Goal: Information Seeking & Learning: Learn about a topic

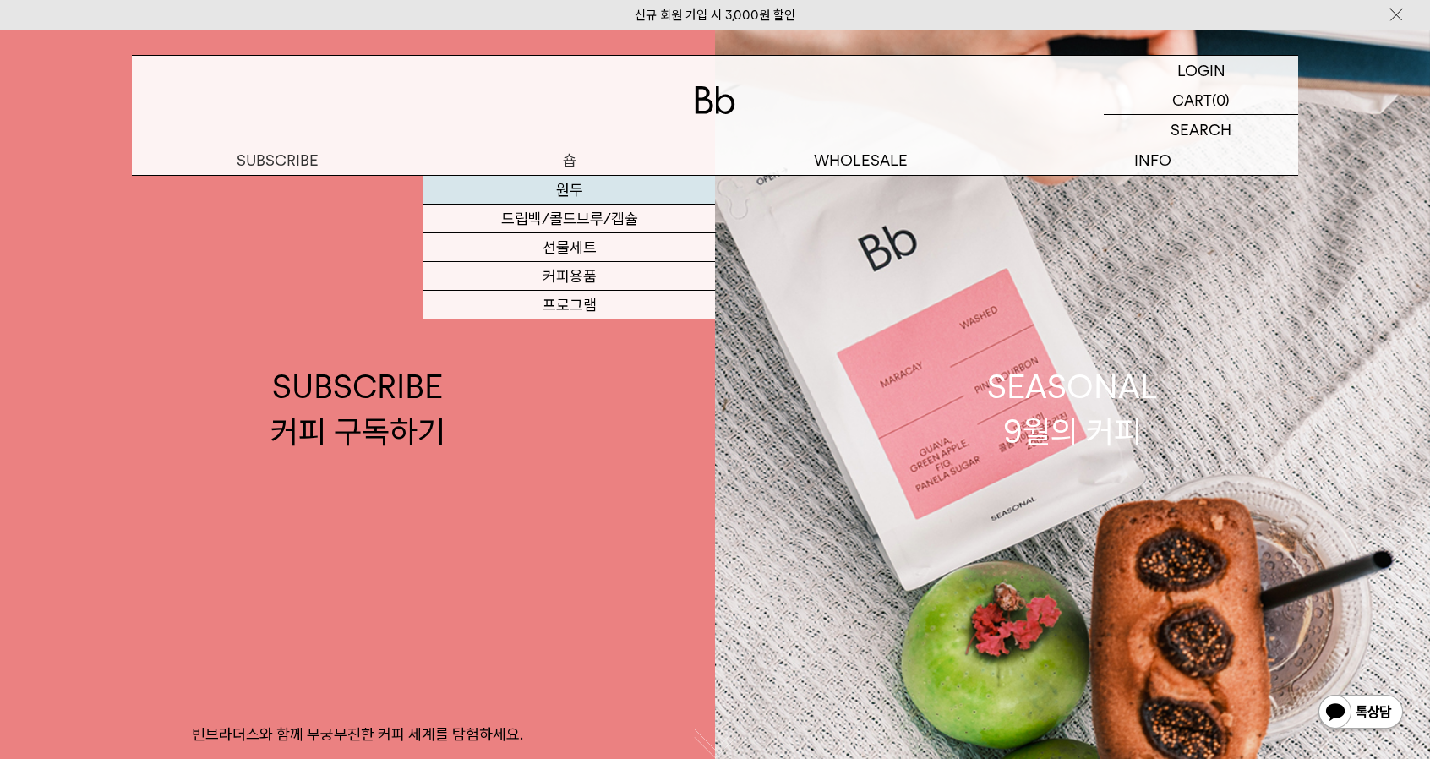
click at [568, 190] on link "원두" at bounding box center [569, 190] width 292 height 29
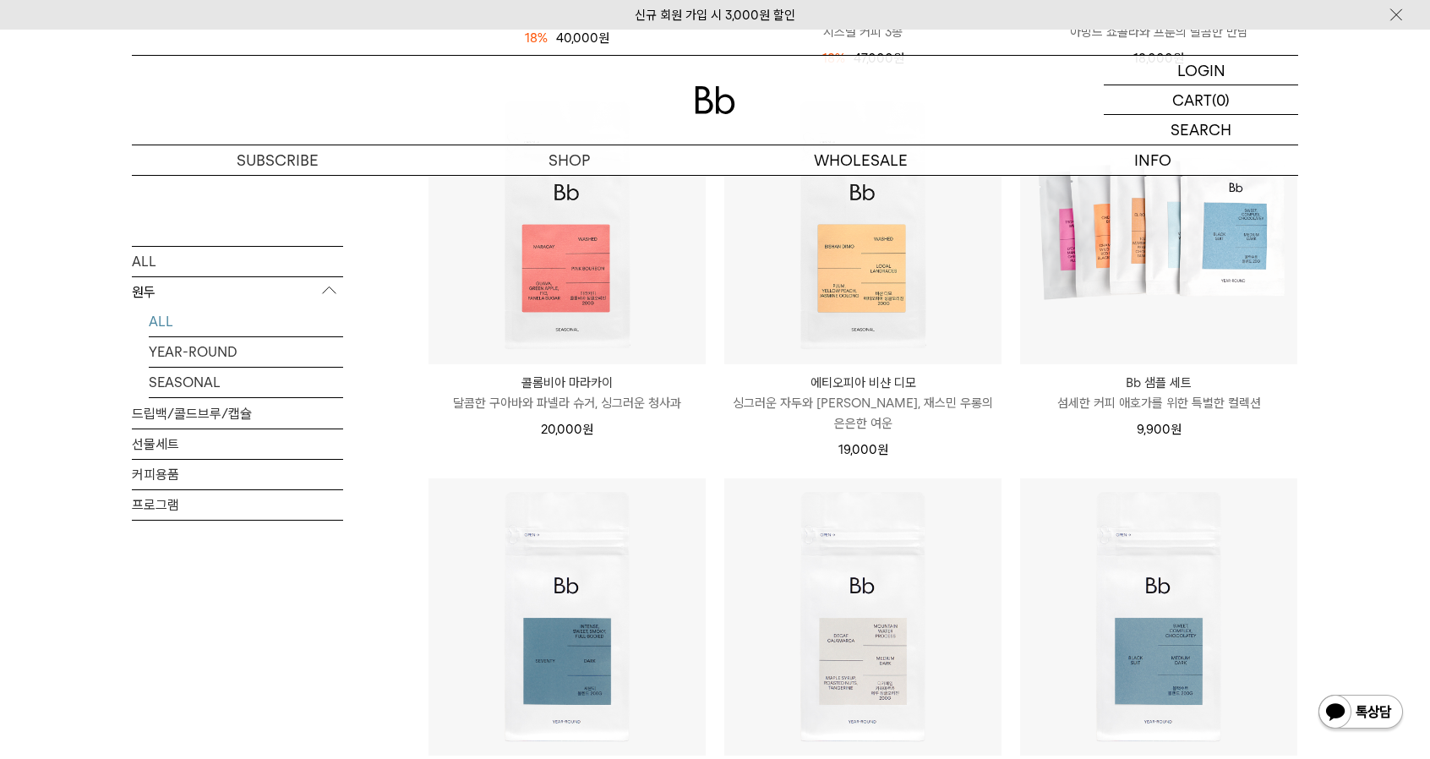
scroll to position [760, 0]
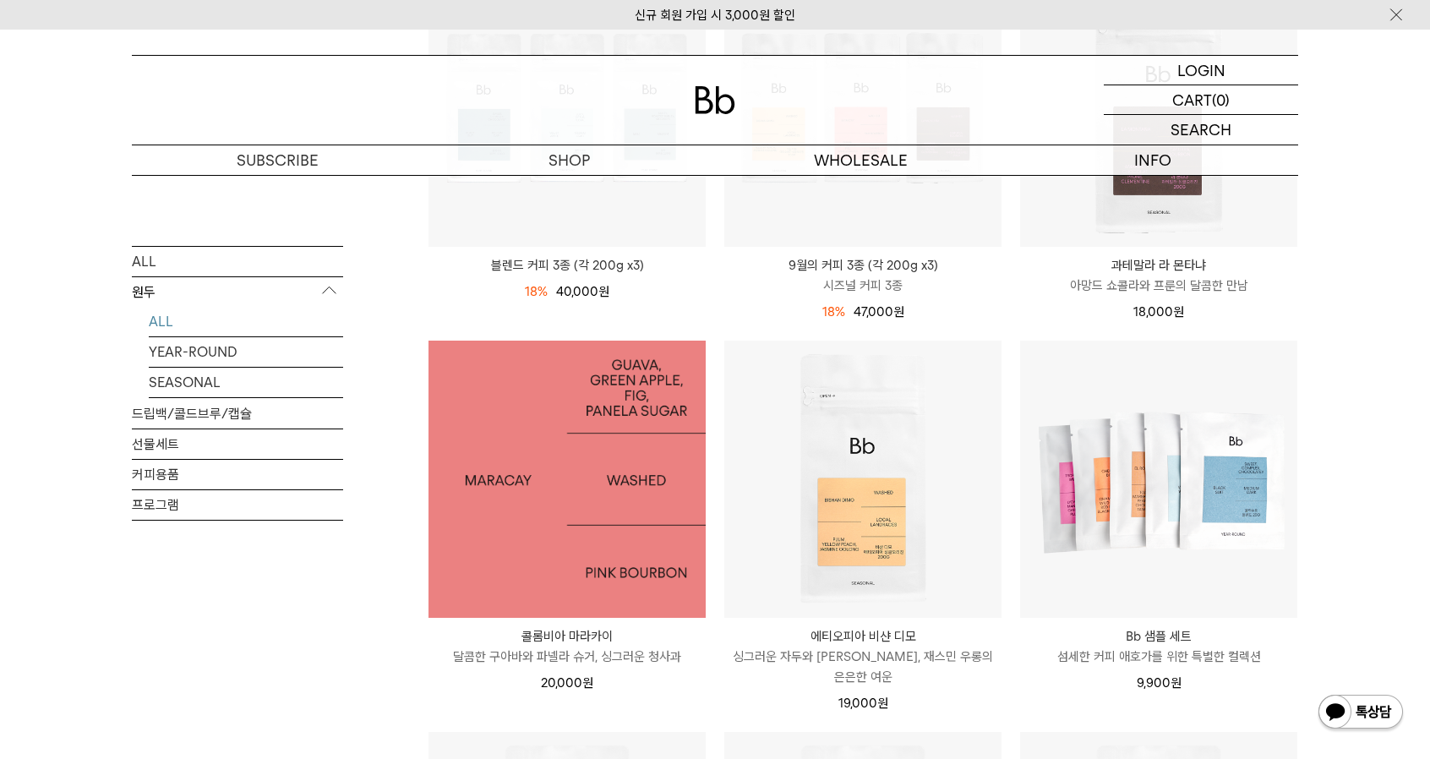
click at [594, 550] on img at bounding box center [566, 479] width 277 height 277
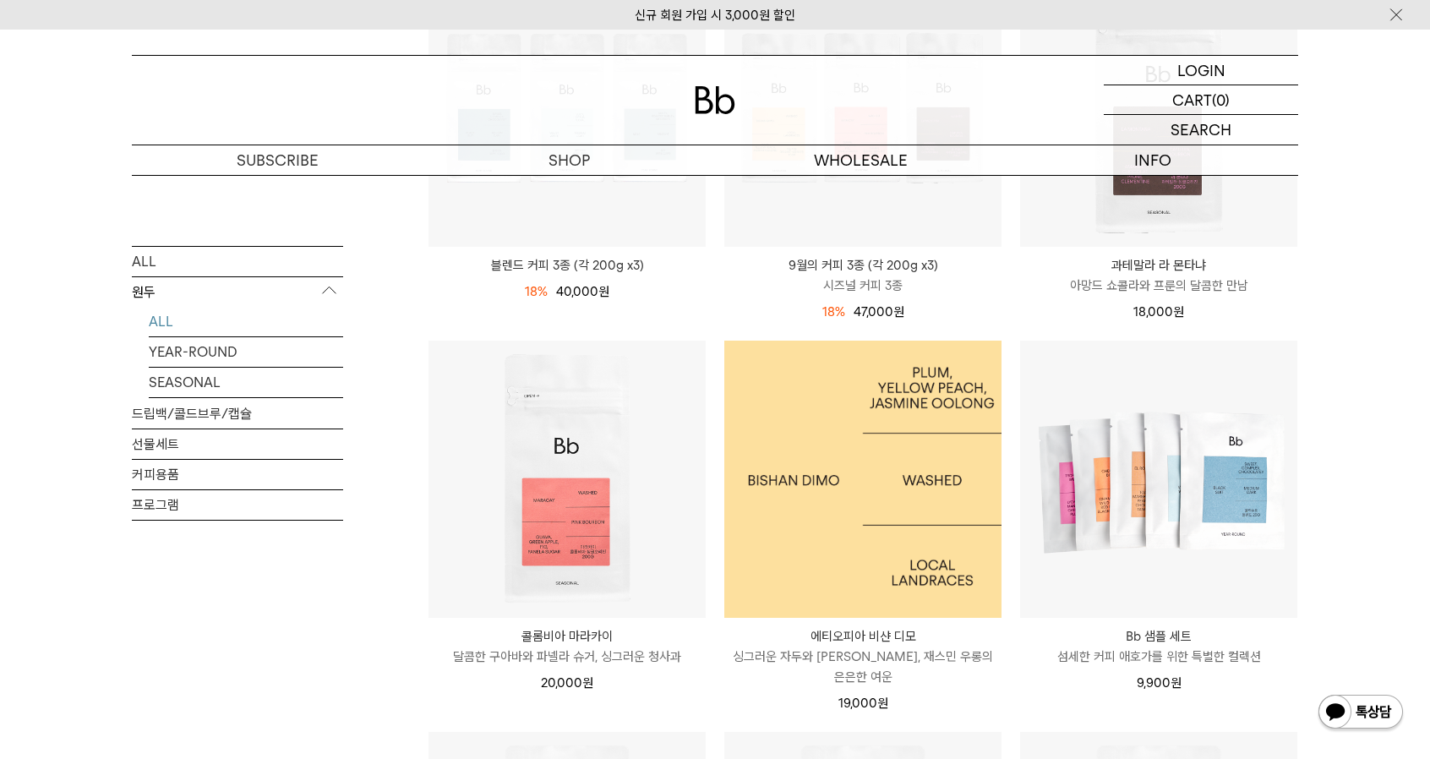
click at [875, 549] on img at bounding box center [862, 479] width 277 height 277
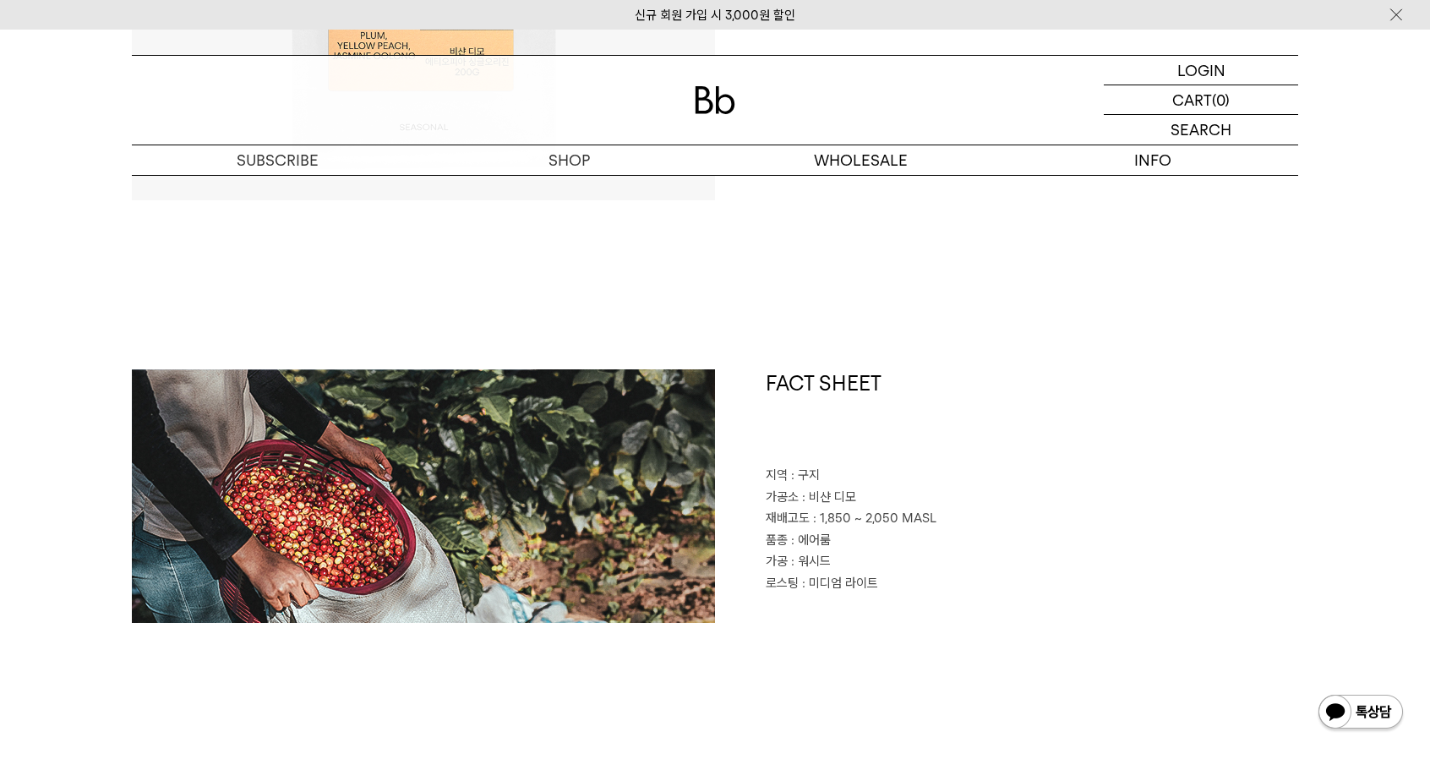
scroll to position [760, 0]
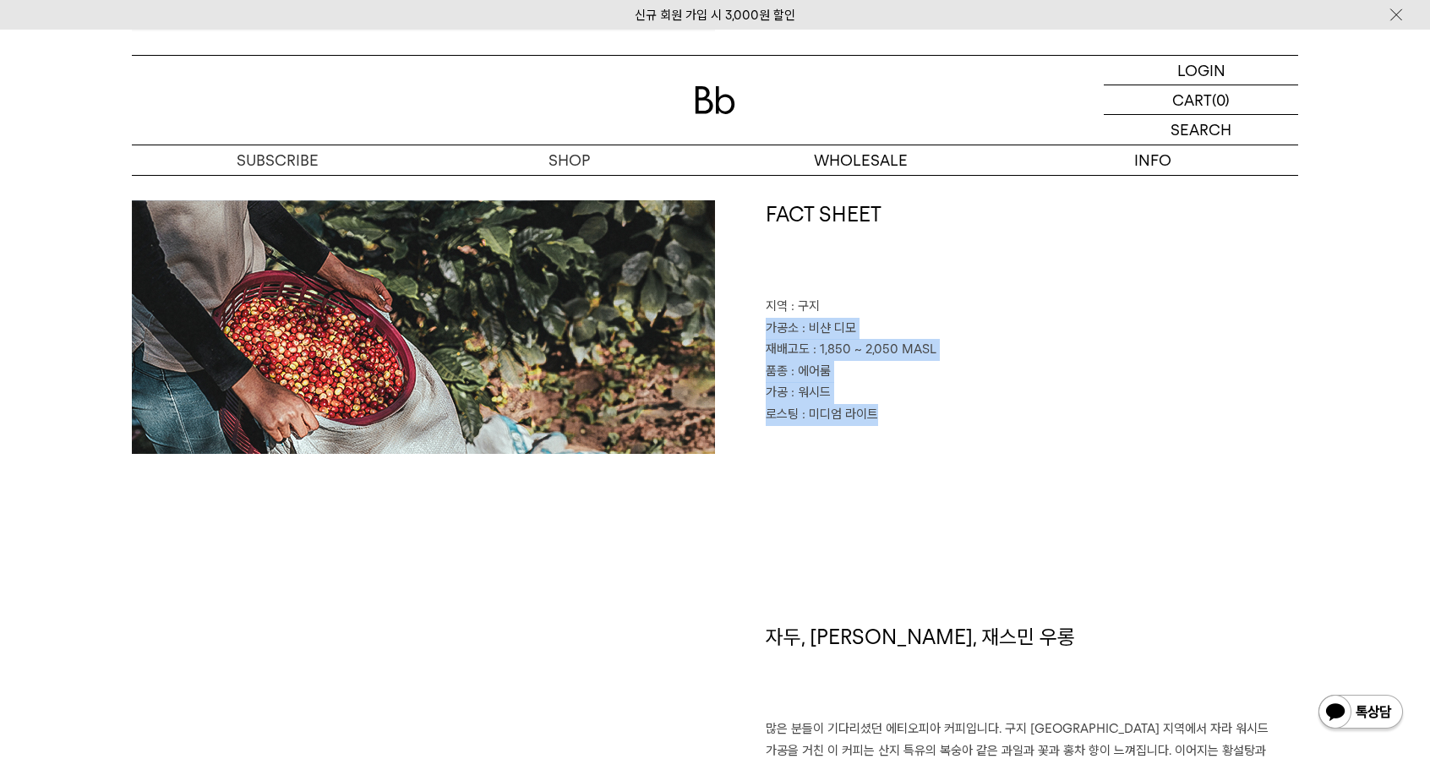
drag, startPoint x: 766, startPoint y: 324, endPoint x: 981, endPoint y: 411, distance: 232.7
click at [981, 411] on div "FACT SHEET 지역 : 구지 가공소 : 비샨 디모 재배고도 : 1,850 ~ 2,050 MASL 품종 : 에어룸 가공 : 워시드 로스팅 …" at bounding box center [1006, 326] width 583 height 253
drag, startPoint x: 981, startPoint y: 411, endPoint x: 973, endPoint y: 379, distance: 34.0
click at [981, 411] on p "로스팅 : 미디엄 라이트" at bounding box center [1032, 415] width 532 height 22
click at [979, 406] on p "로스팅 : 미디엄 라이트" at bounding box center [1032, 415] width 532 height 22
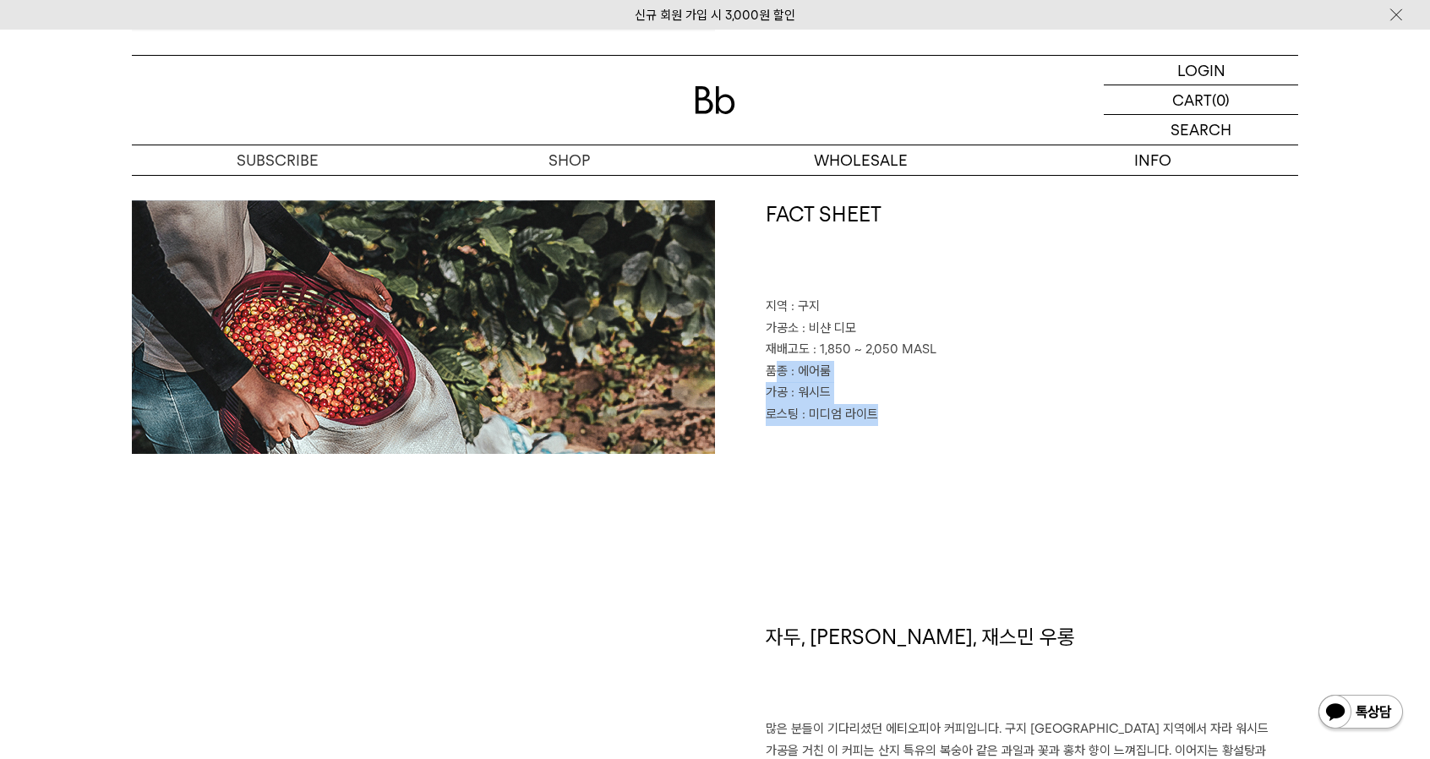
drag, startPoint x: 853, startPoint y: 408, endPoint x: 783, endPoint y: 366, distance: 81.1
click at [776, 364] on div "FACT SHEET 지역 : 구지 가공소 : 비샨 디모 재배고도 : 1,850 ~ 2,050 MASL 품종 : 에어룸 가공 : 워시드 로스팅 …" at bounding box center [1006, 326] width 583 height 253
click at [975, 420] on p "로스팅 : 미디엄 라이트" at bounding box center [1032, 415] width 532 height 22
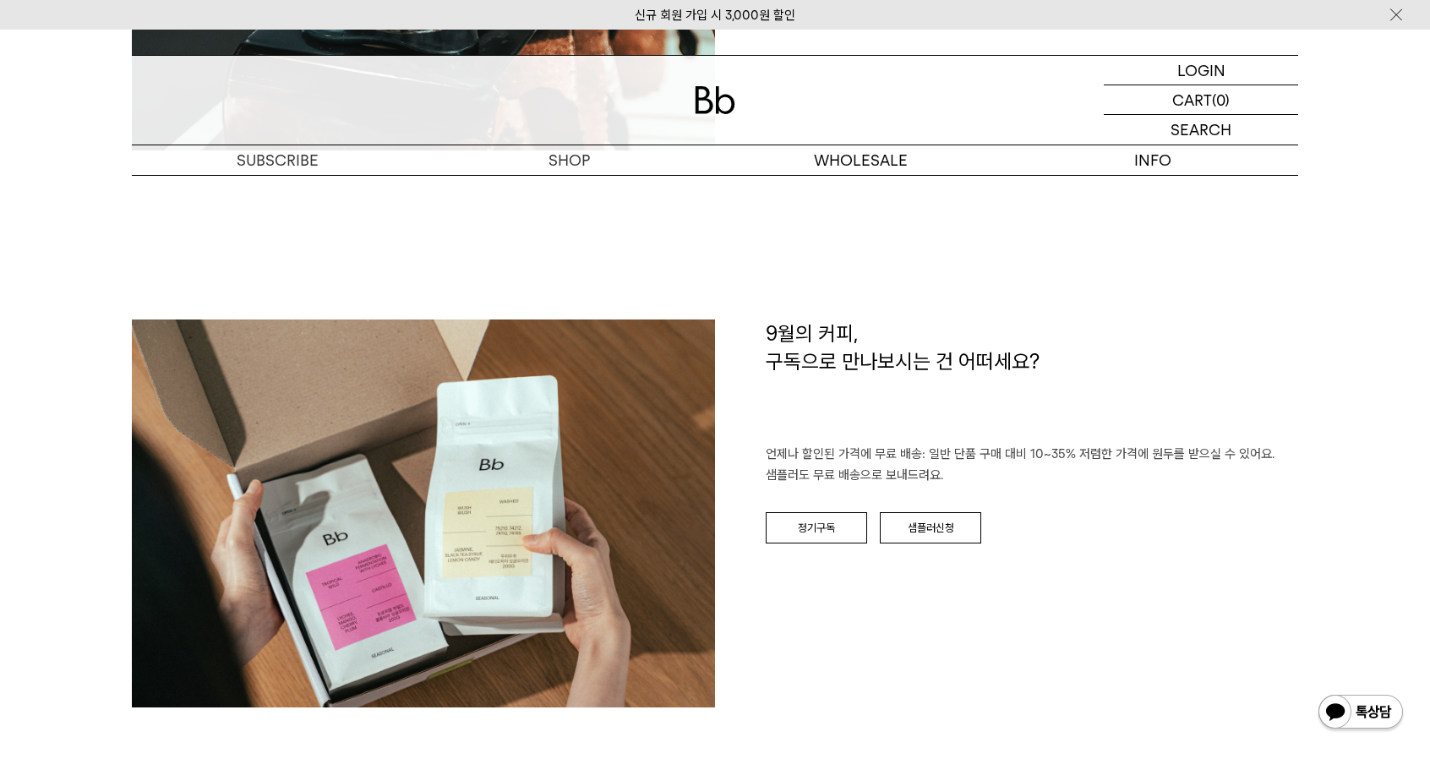
scroll to position [2535, 0]
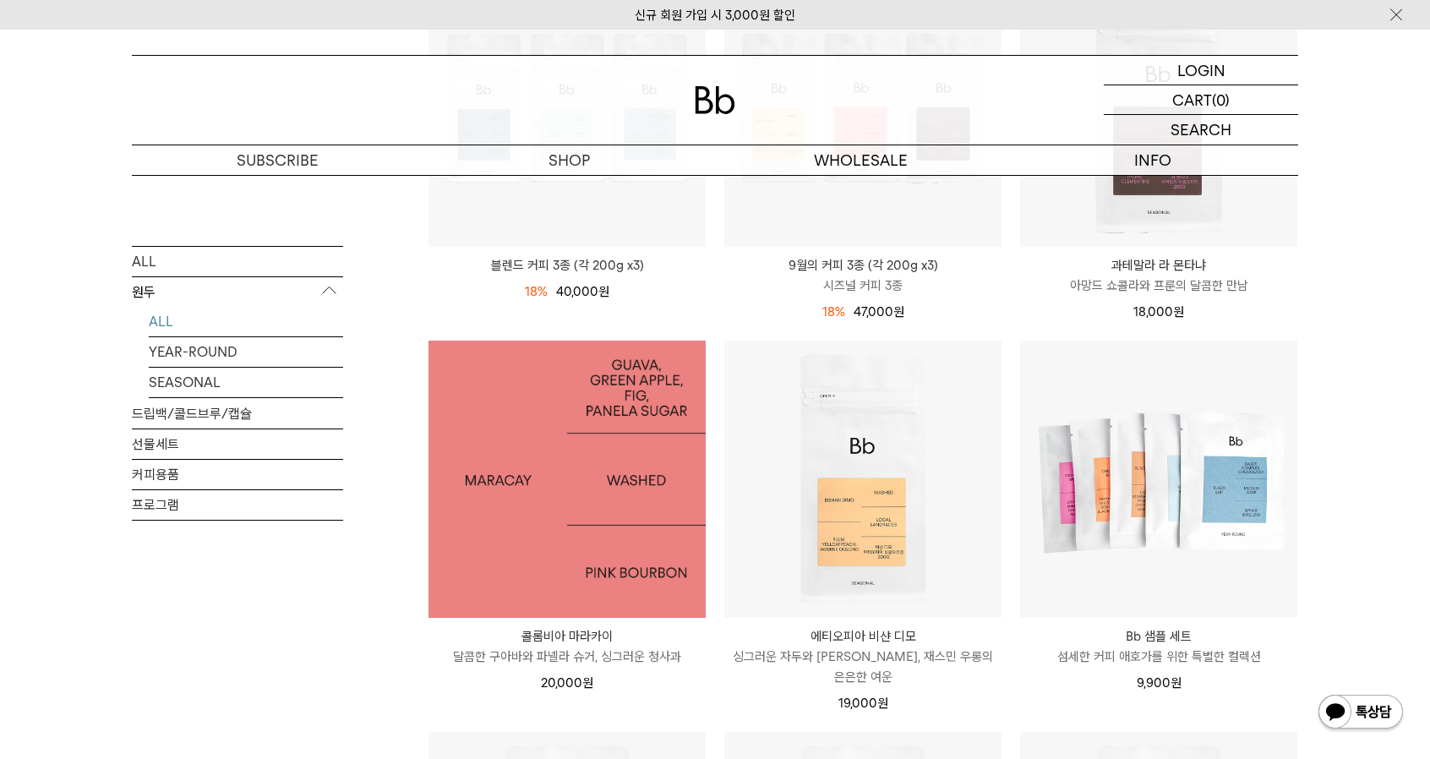
click at [593, 499] on img at bounding box center [566, 479] width 277 height 277
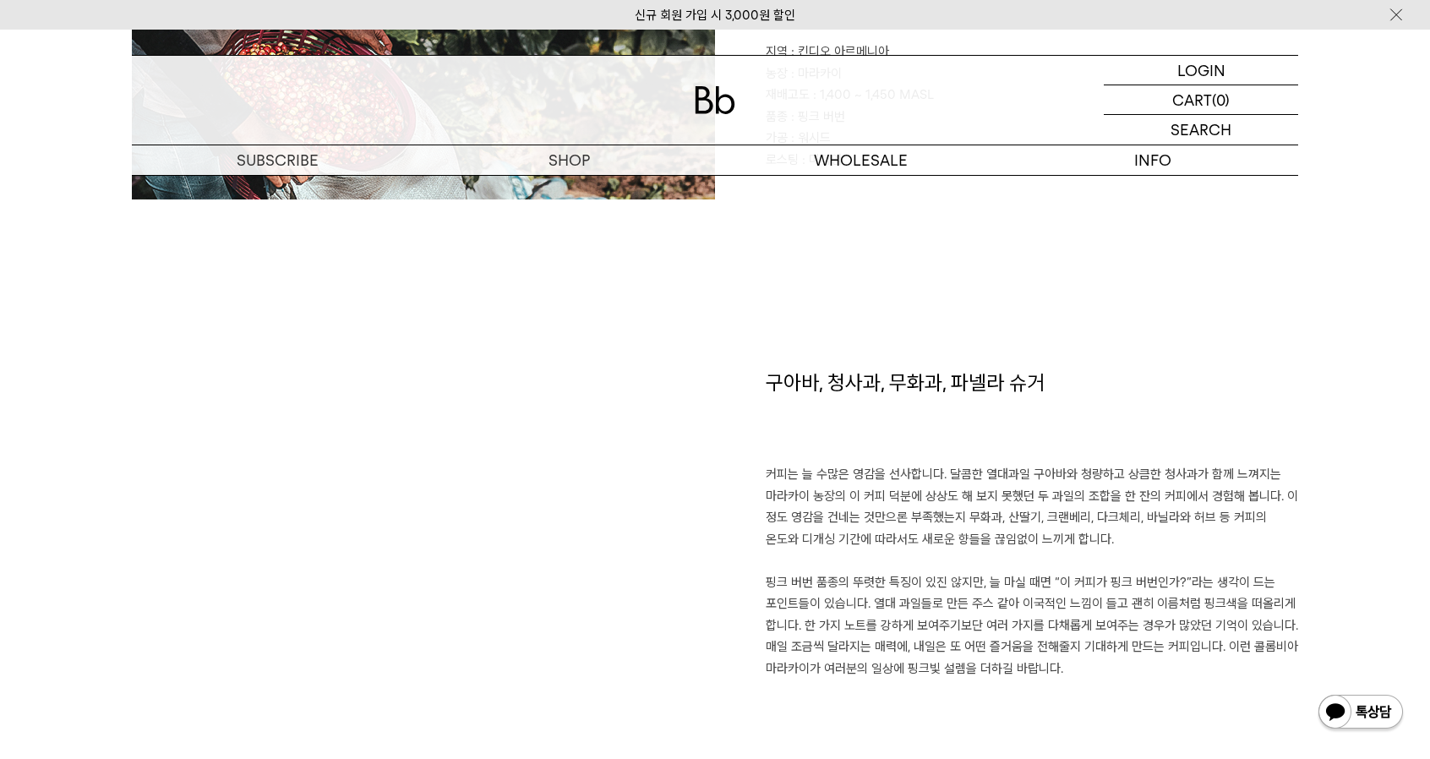
scroll to position [1014, 0]
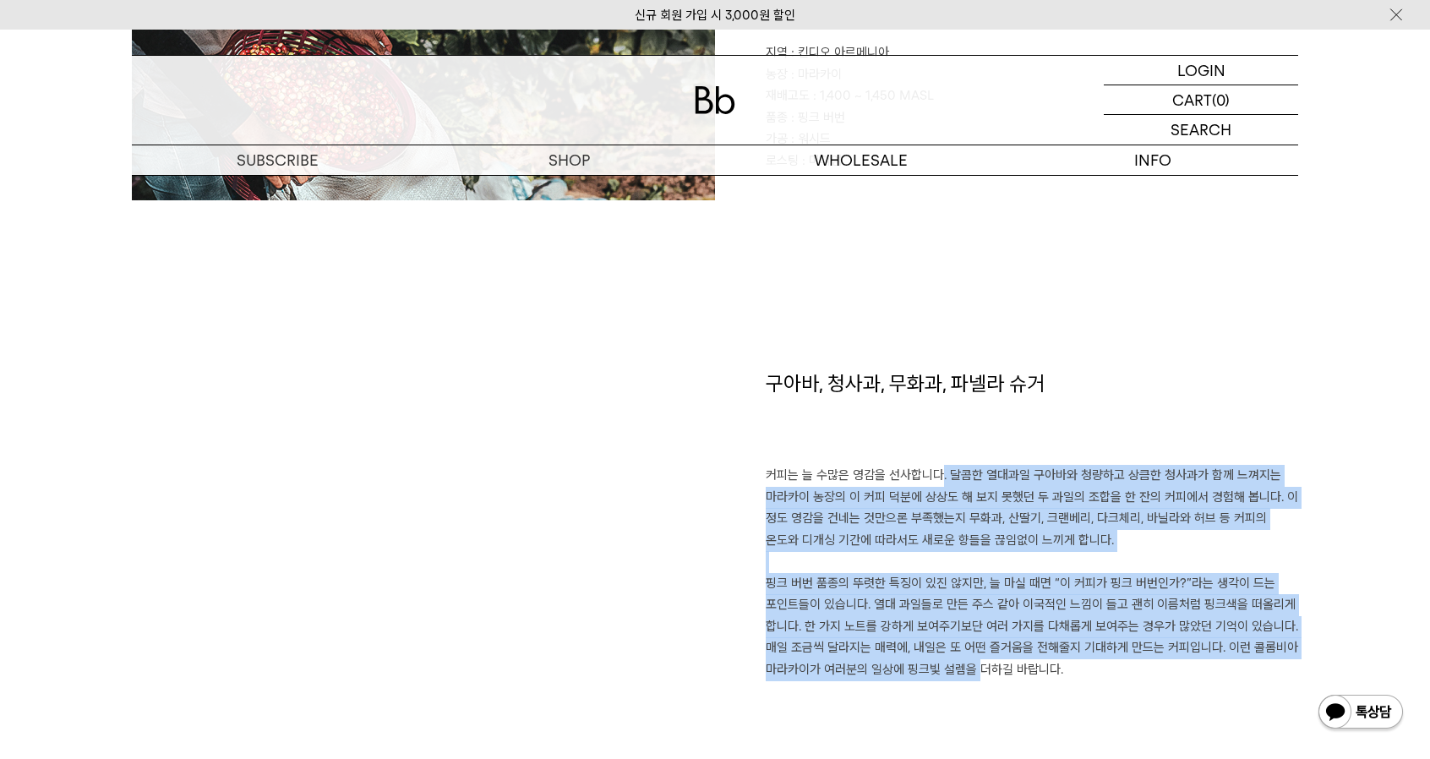
drag, startPoint x: 999, startPoint y: 493, endPoint x: 962, endPoint y: 667, distance: 177.2
click at [962, 667] on p "커피는 늘 수많은 영감을 선사합니다. 달콤한 열대과일 구아바와 청량하고 상큼한 청사과가 함께 느껴지는 마라카이 농장의 이 커피 덕분에 상상도 …" at bounding box center [1032, 572] width 532 height 215
click at [962, 666] on p "커피는 늘 수많은 영감을 선사합니다. 달콤한 열대과일 구아바와 청량하고 상큼한 청사과가 함께 느껴지는 마라카이 농장의 이 커피 덕분에 상상도 …" at bounding box center [1032, 572] width 532 height 215
drag, startPoint x: 967, startPoint y: 665, endPoint x: 904, endPoint y: 467, distance: 207.4
click at [904, 467] on p "커피는 늘 수많은 영감을 선사합니다. 달콤한 열대과일 구아바와 청량하고 상큼한 청사과가 함께 느껴지는 마라카이 농장의 이 커피 덕분에 상상도 …" at bounding box center [1032, 572] width 532 height 215
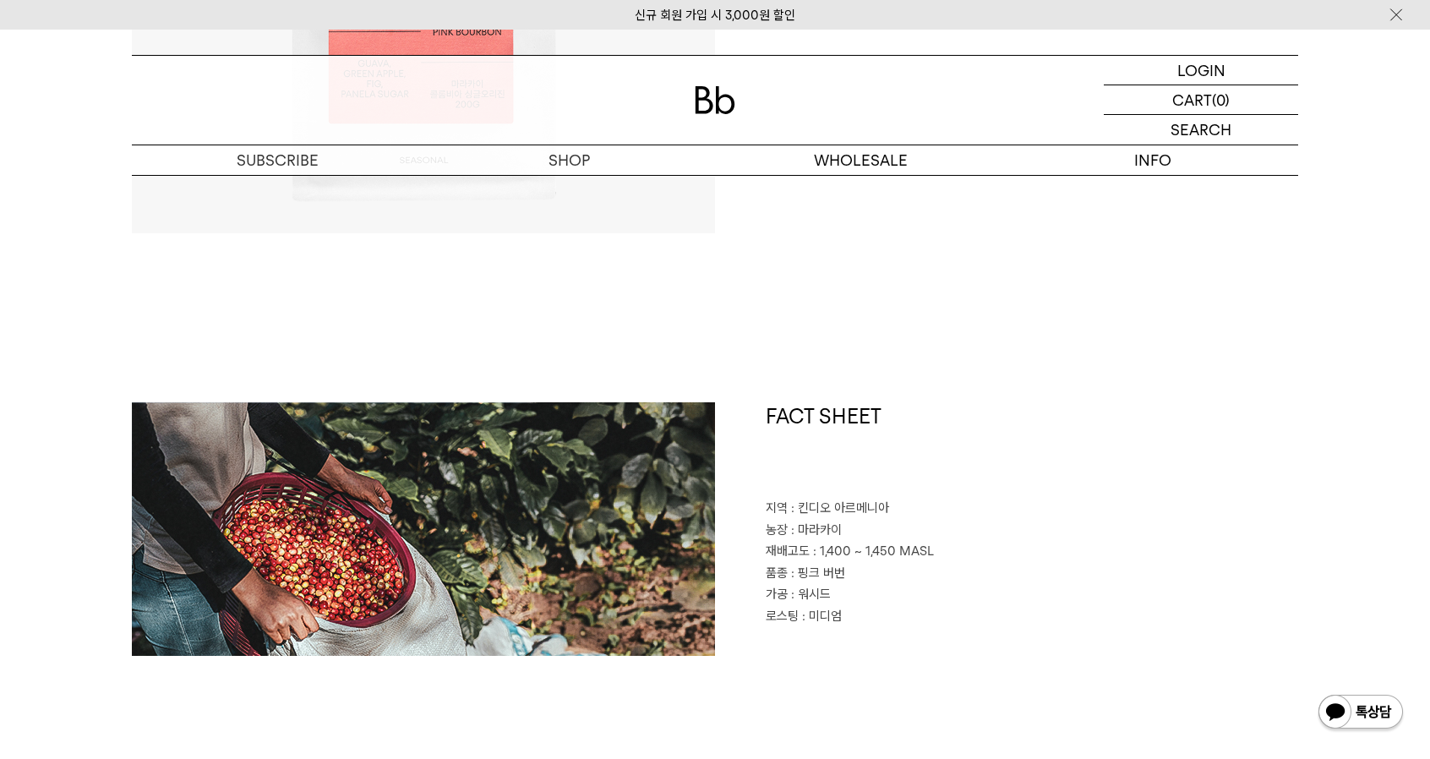
scroll to position [507, 0]
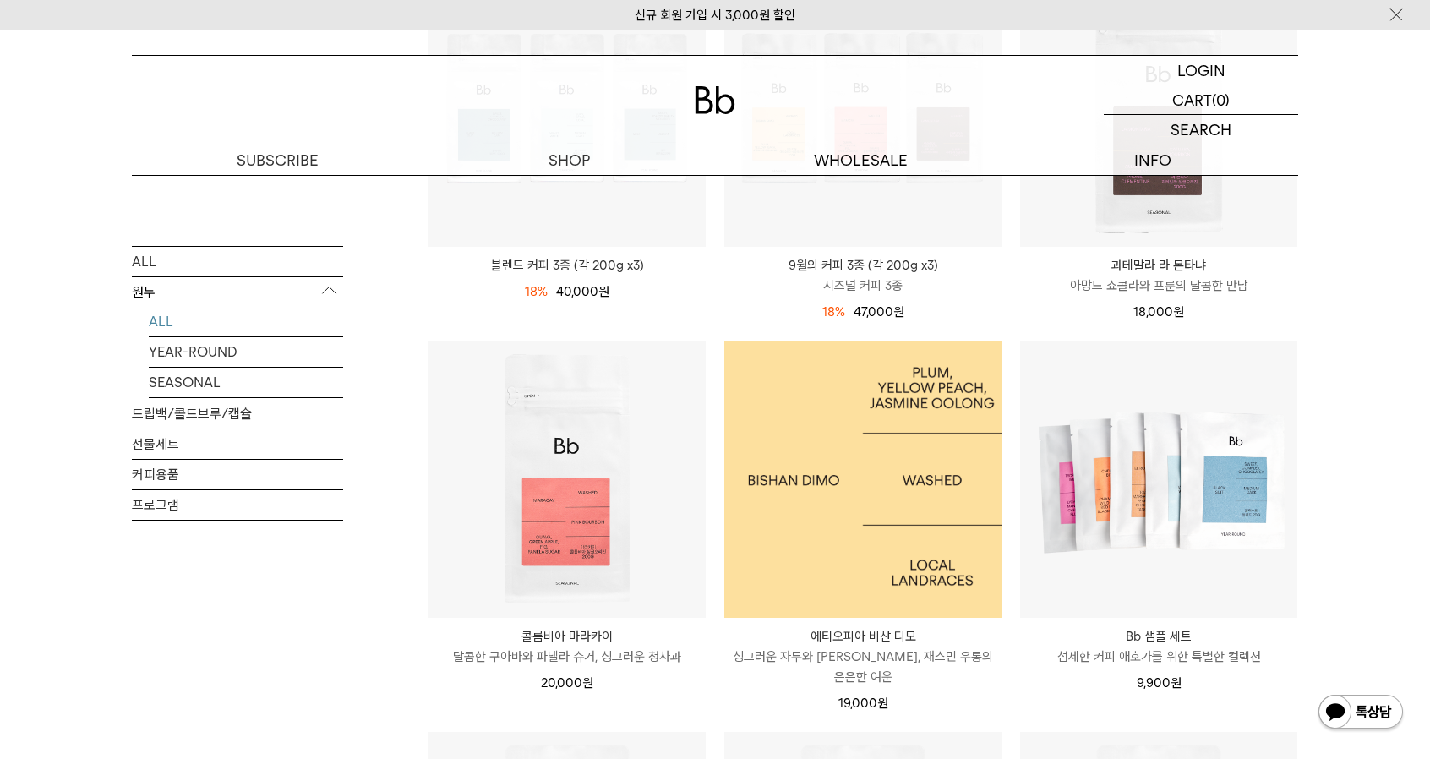
click at [933, 514] on img at bounding box center [862, 479] width 277 height 277
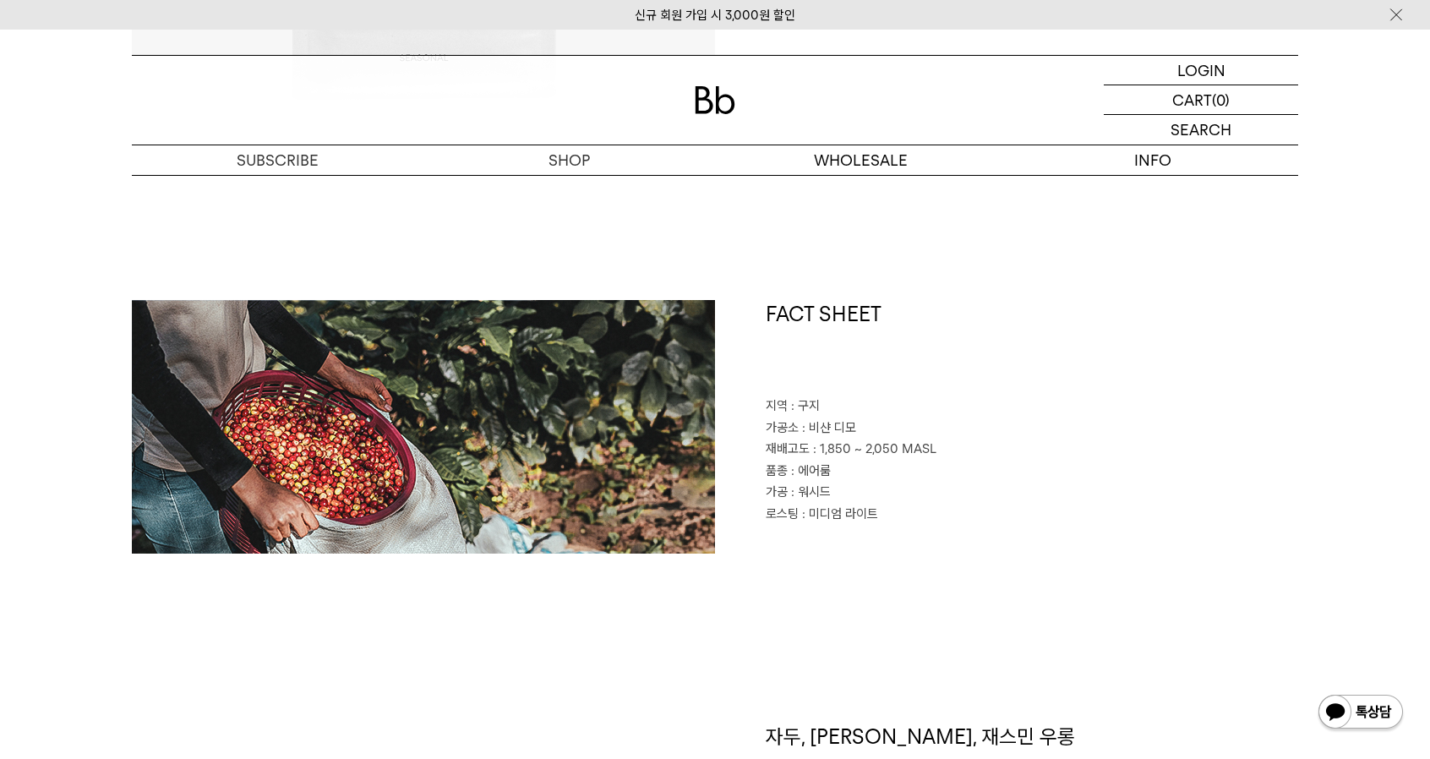
scroll to position [760, 0]
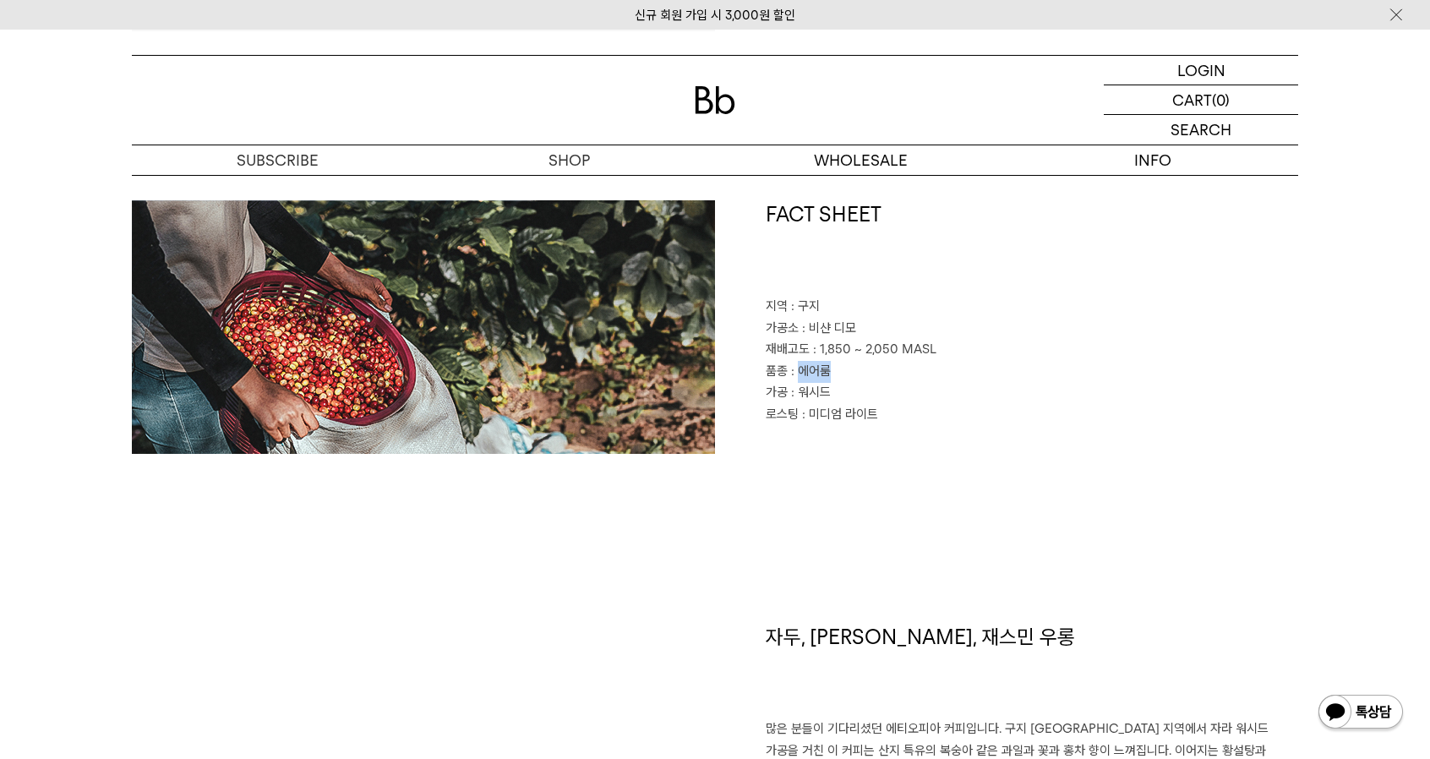
drag, startPoint x: 823, startPoint y: 371, endPoint x: 798, endPoint y: 374, distance: 25.6
click at [798, 374] on p "품종 : 에어룸" at bounding box center [1032, 372] width 532 height 22
click at [847, 368] on p "품종 : 에어룸" at bounding box center [1032, 372] width 532 height 22
drag, startPoint x: 798, startPoint y: 374, endPoint x: 827, endPoint y: 371, distance: 28.9
click at [827, 371] on span ": 에어룸" at bounding box center [811, 370] width 40 height 15
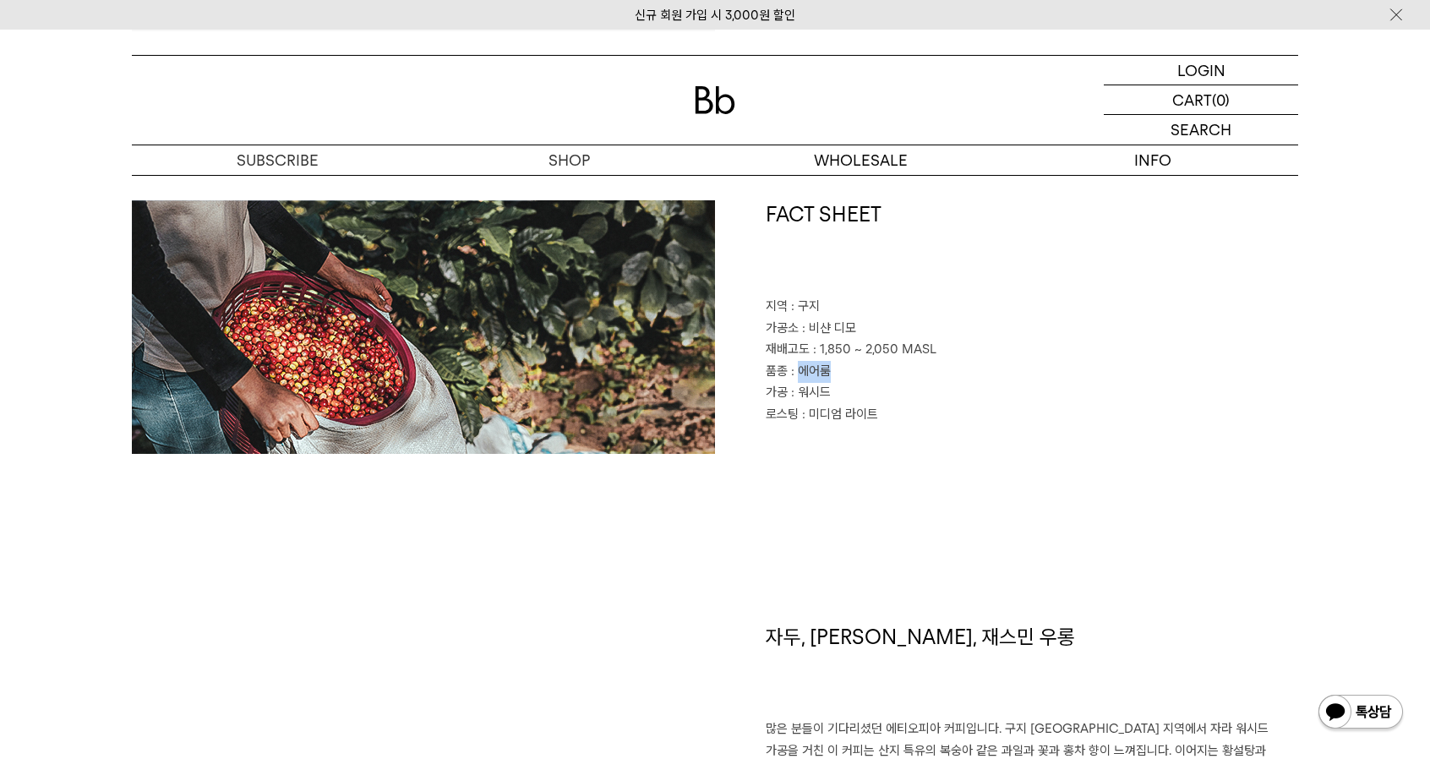
copy span "에어룸"
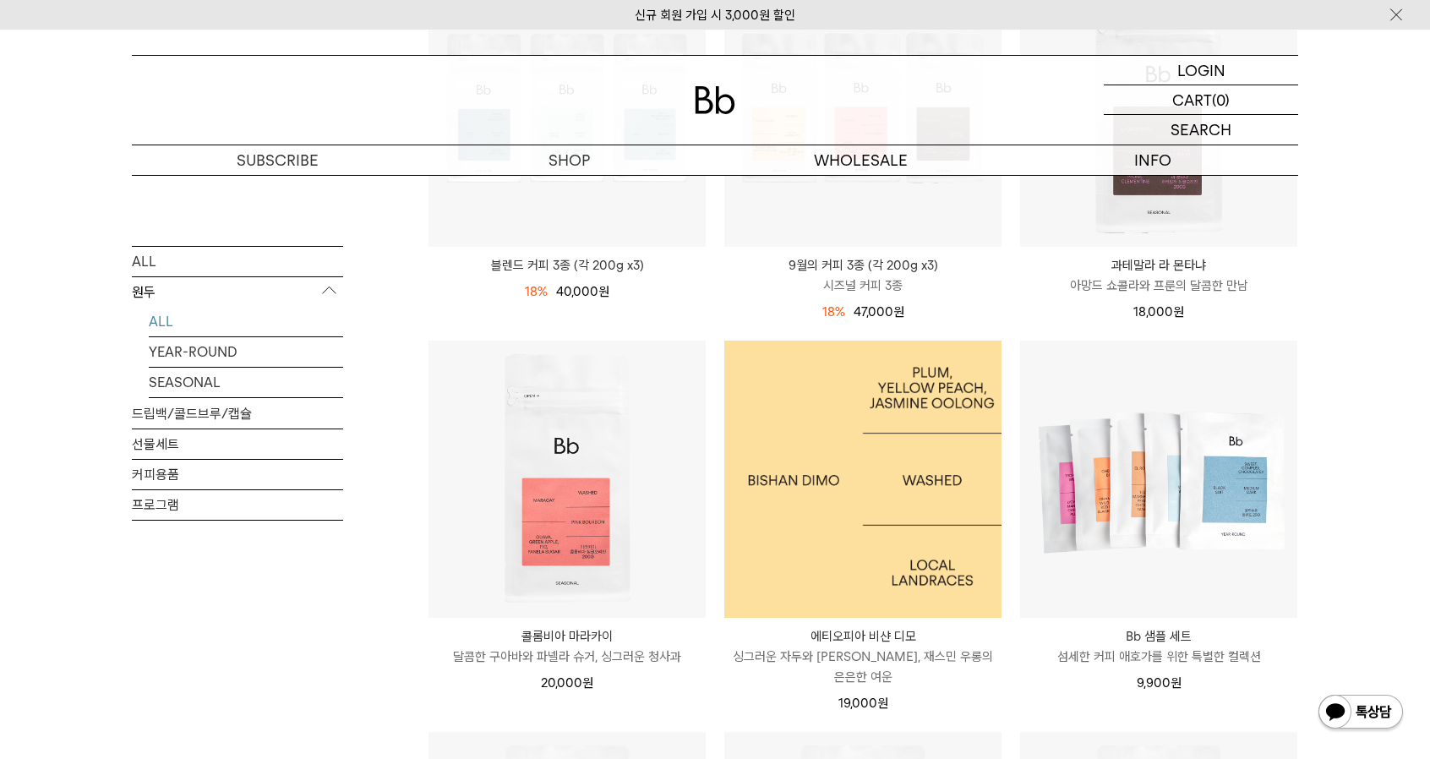
click at [911, 552] on img at bounding box center [862, 479] width 277 height 277
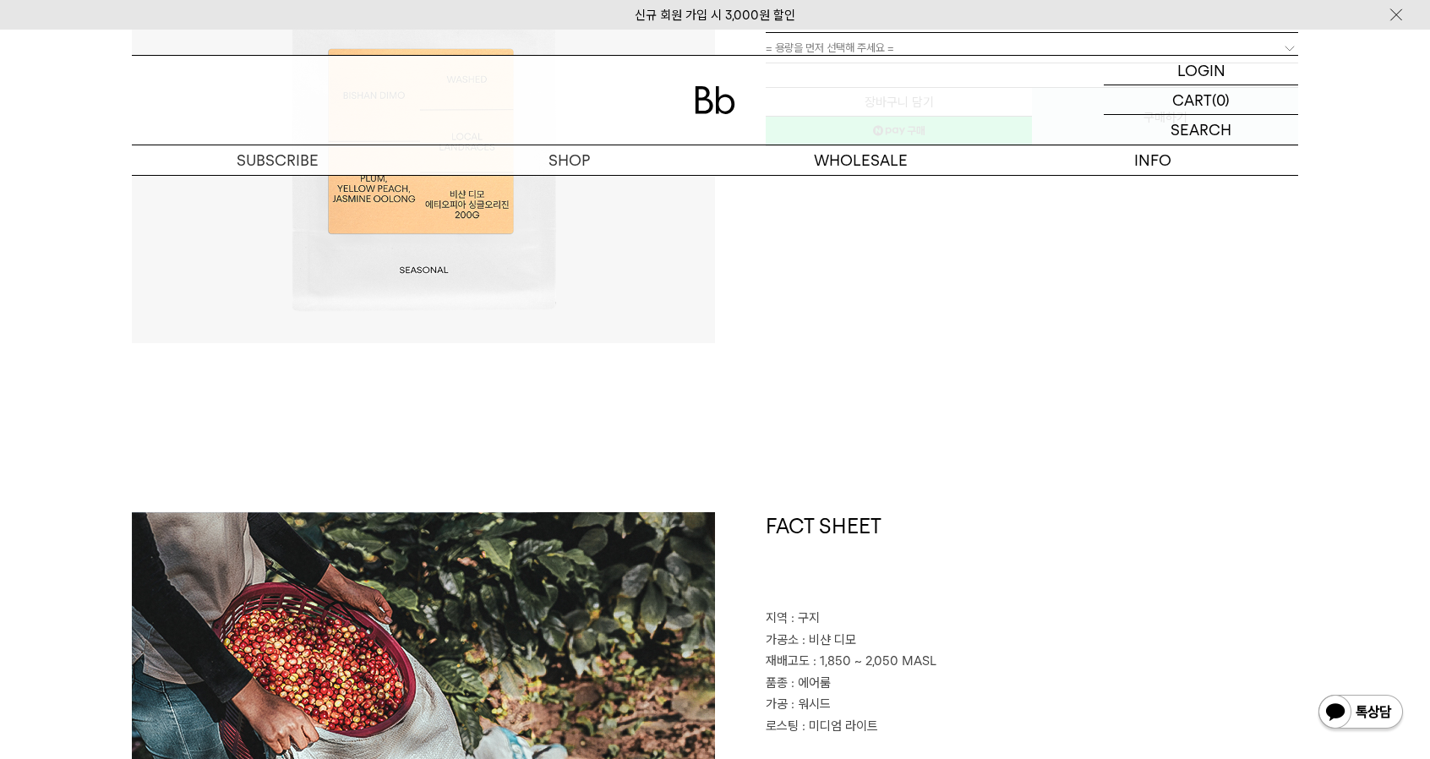
scroll to position [507, 0]
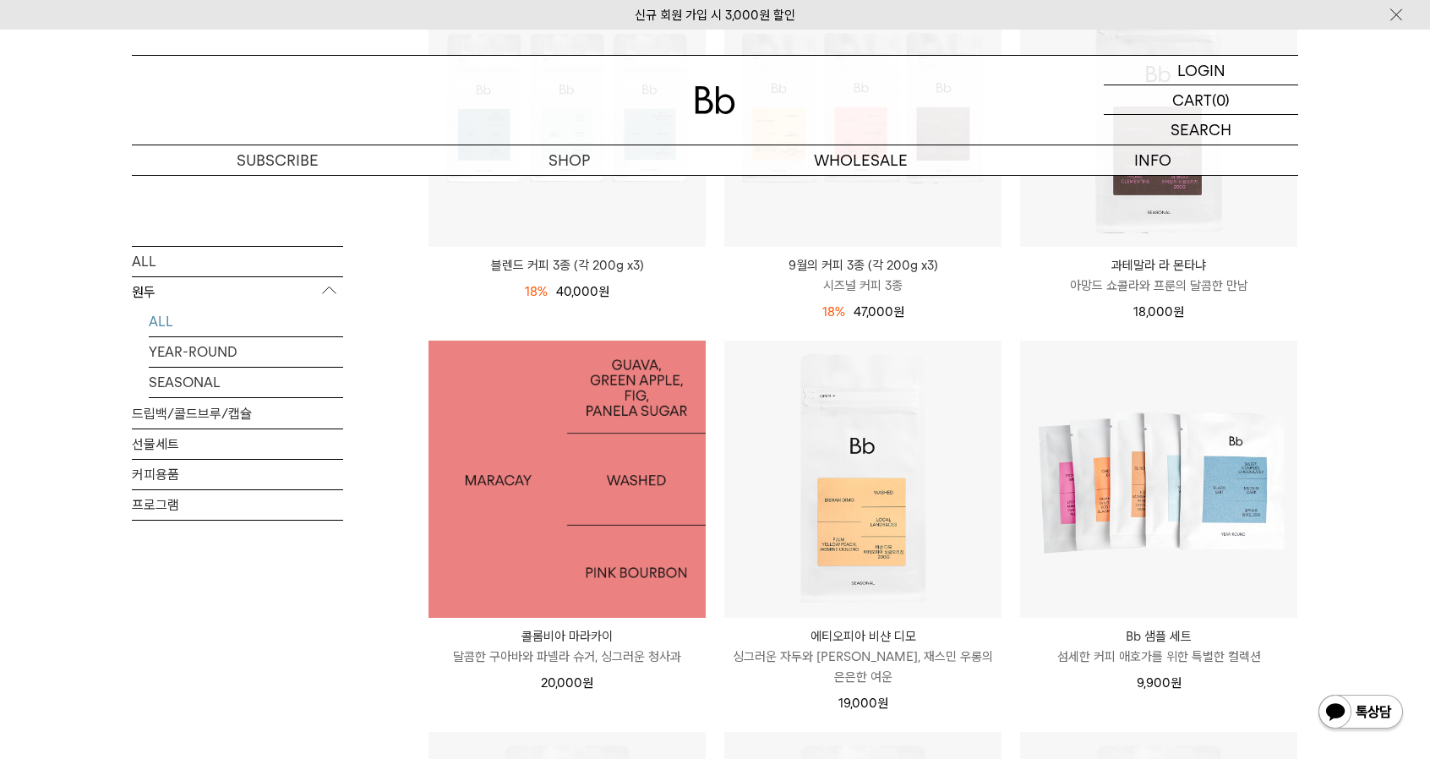
click at [553, 502] on img at bounding box center [566, 479] width 277 height 277
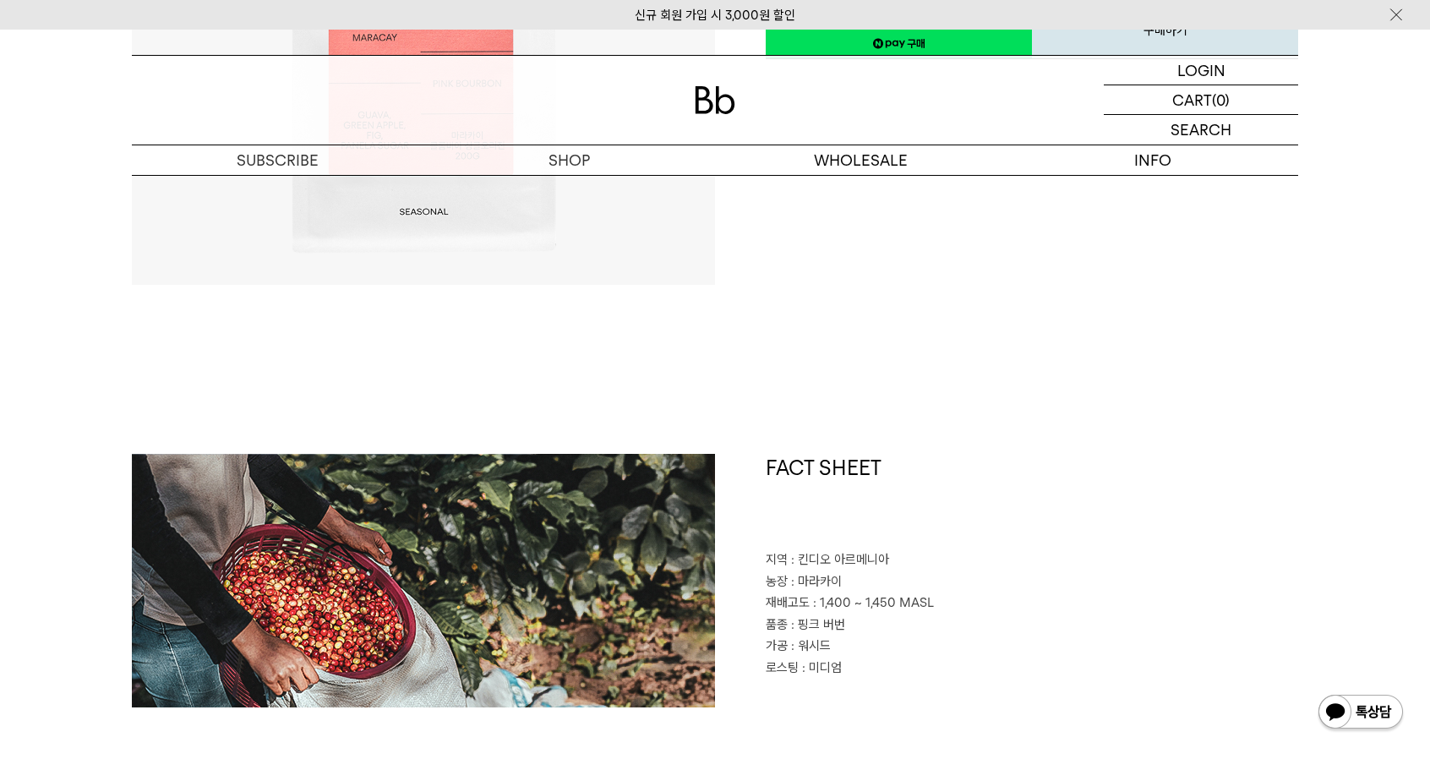
scroll to position [1014, 0]
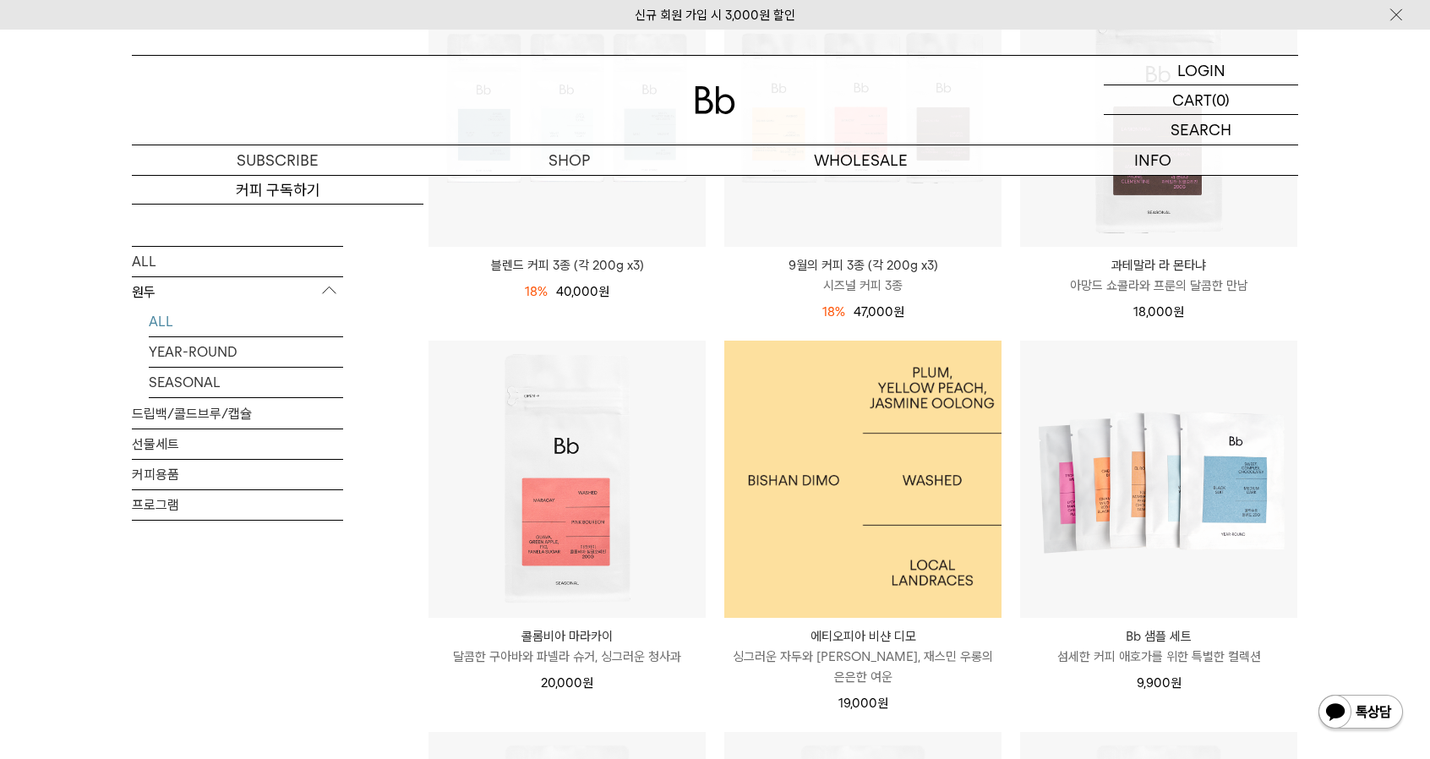
click at [892, 518] on img at bounding box center [862, 479] width 277 height 277
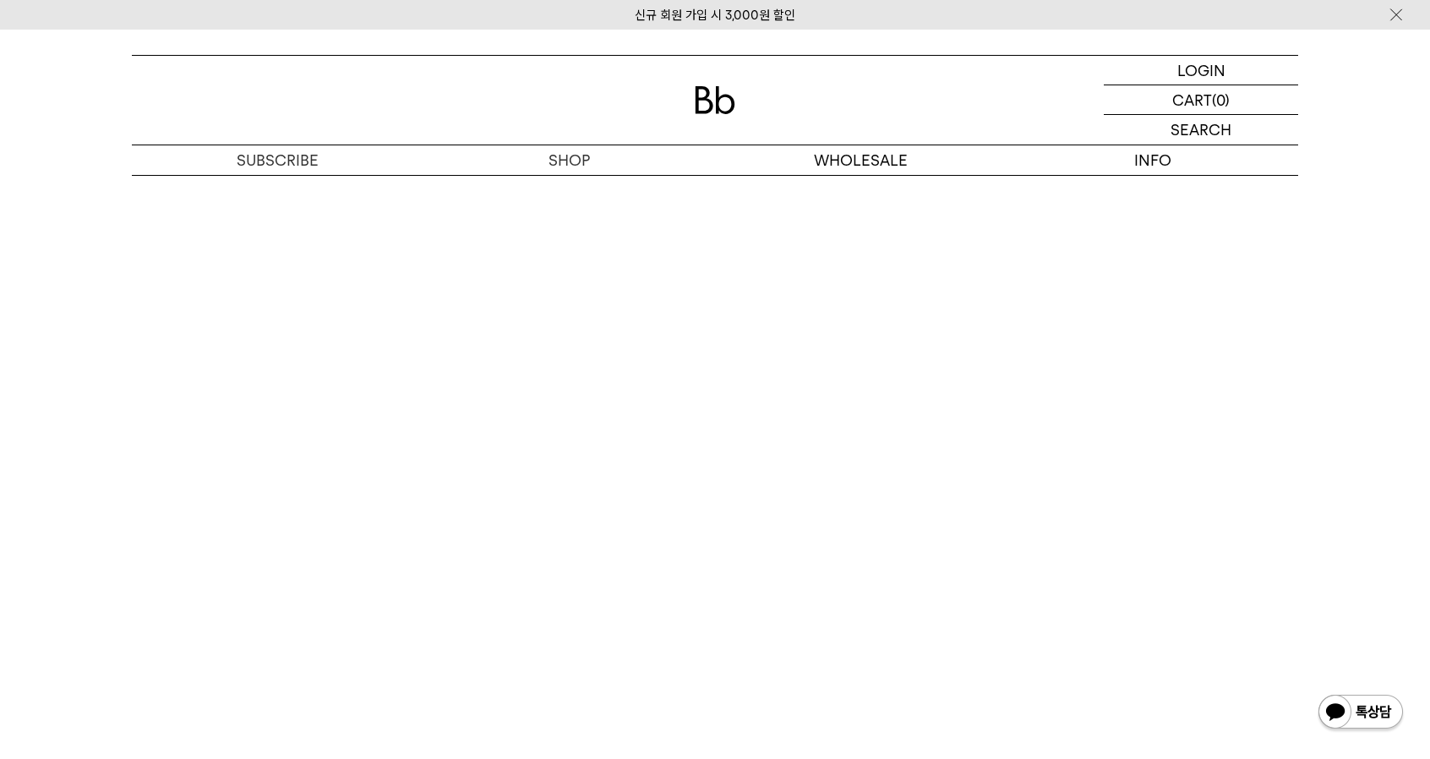
scroll to position [4309, 0]
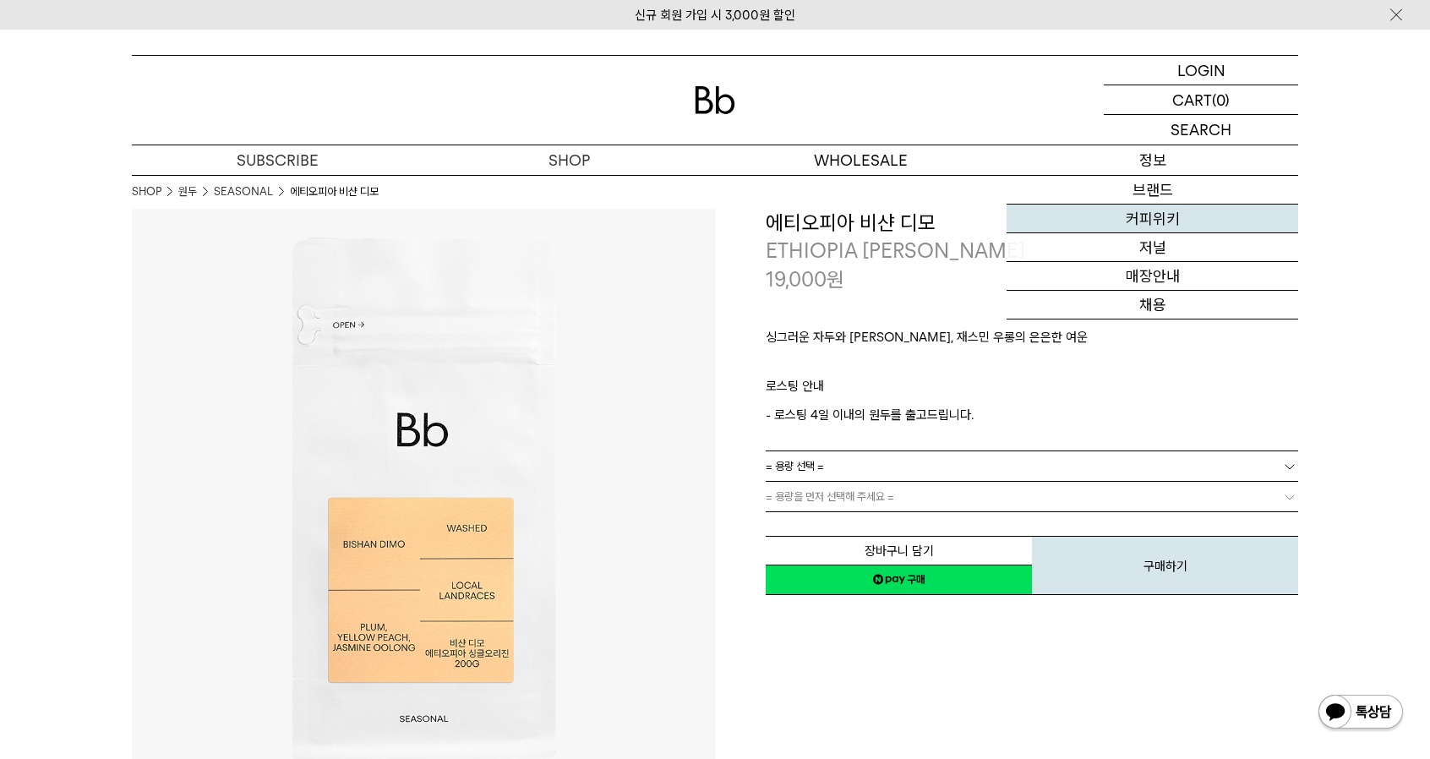
click at [1159, 221] on link "커피위키" at bounding box center [1152, 218] width 292 height 29
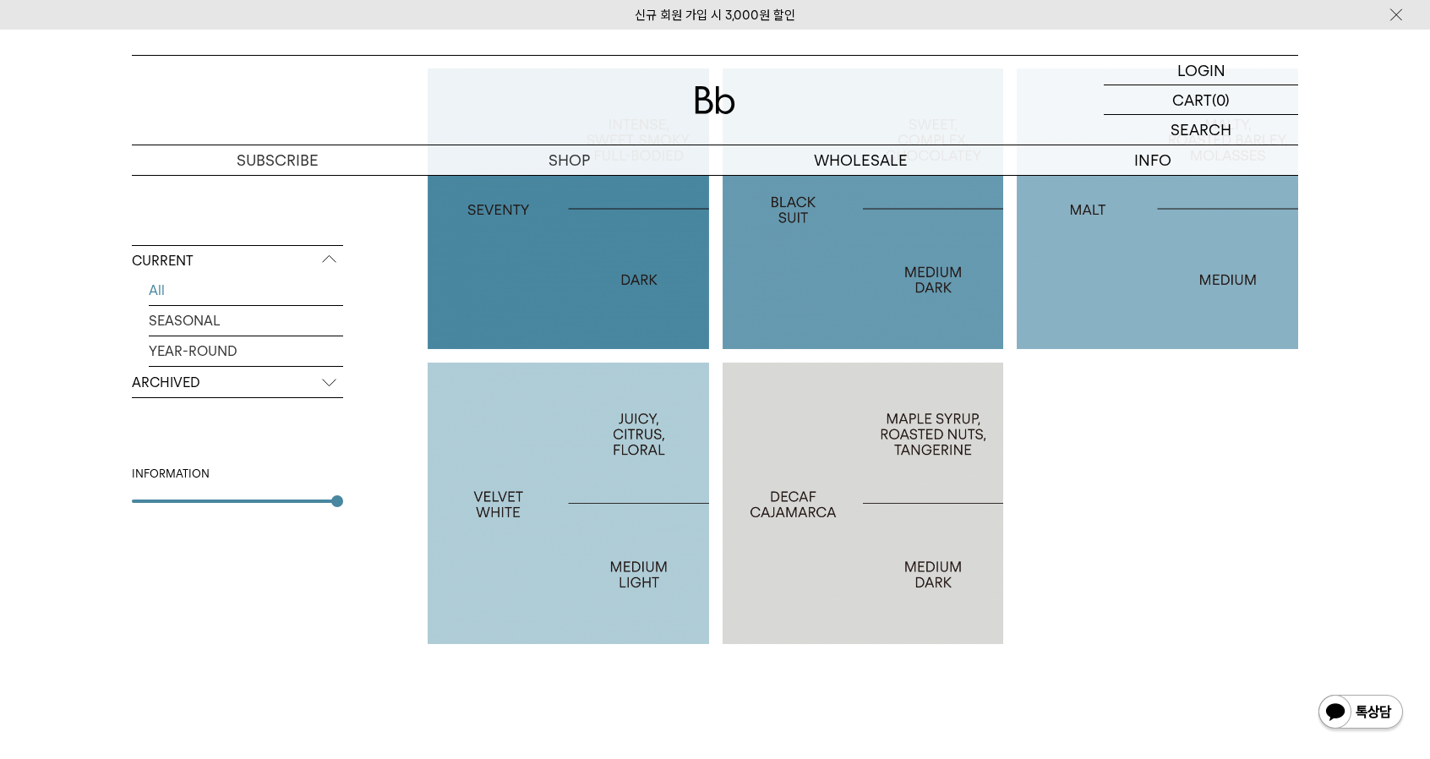
scroll to position [760, 0]
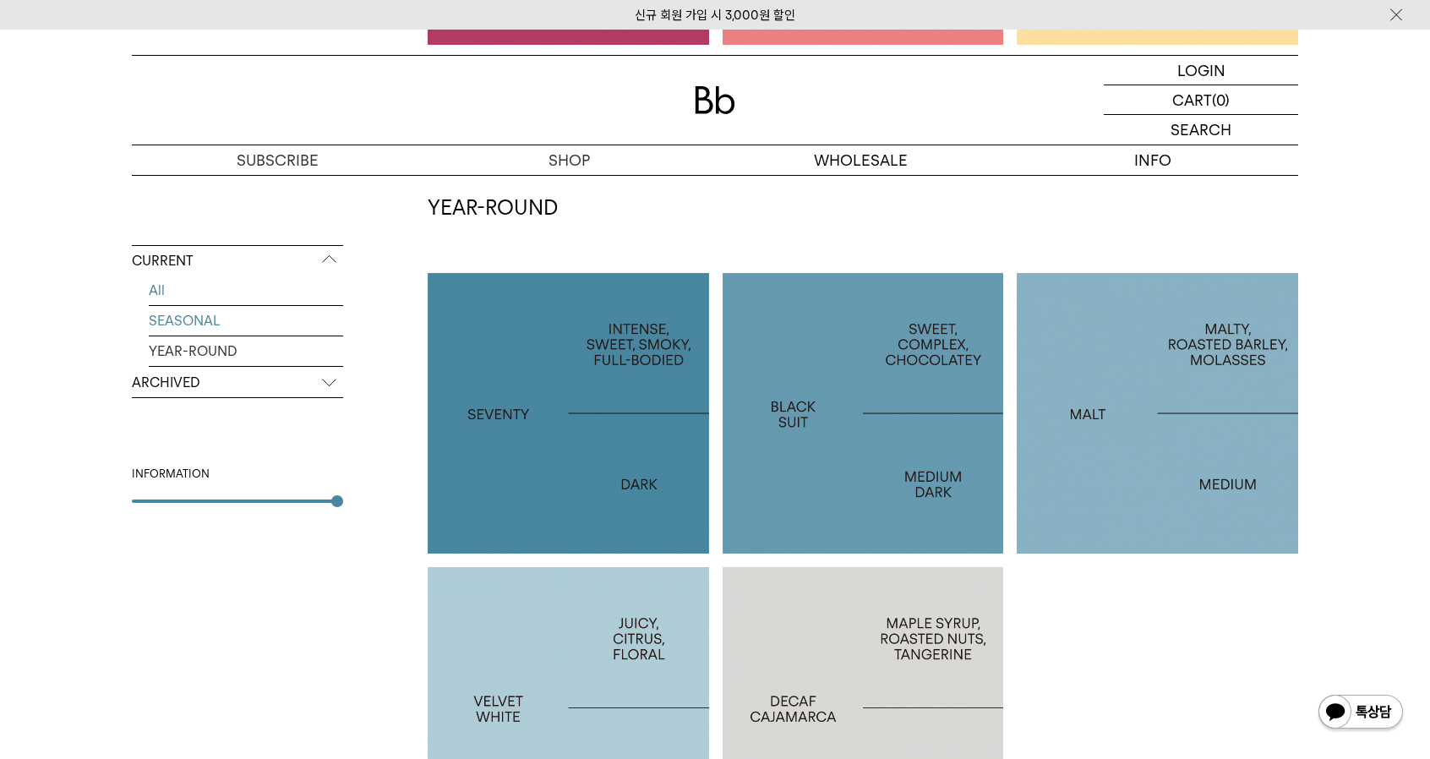
click at [188, 313] on link "SEASONAL" at bounding box center [246, 321] width 194 height 30
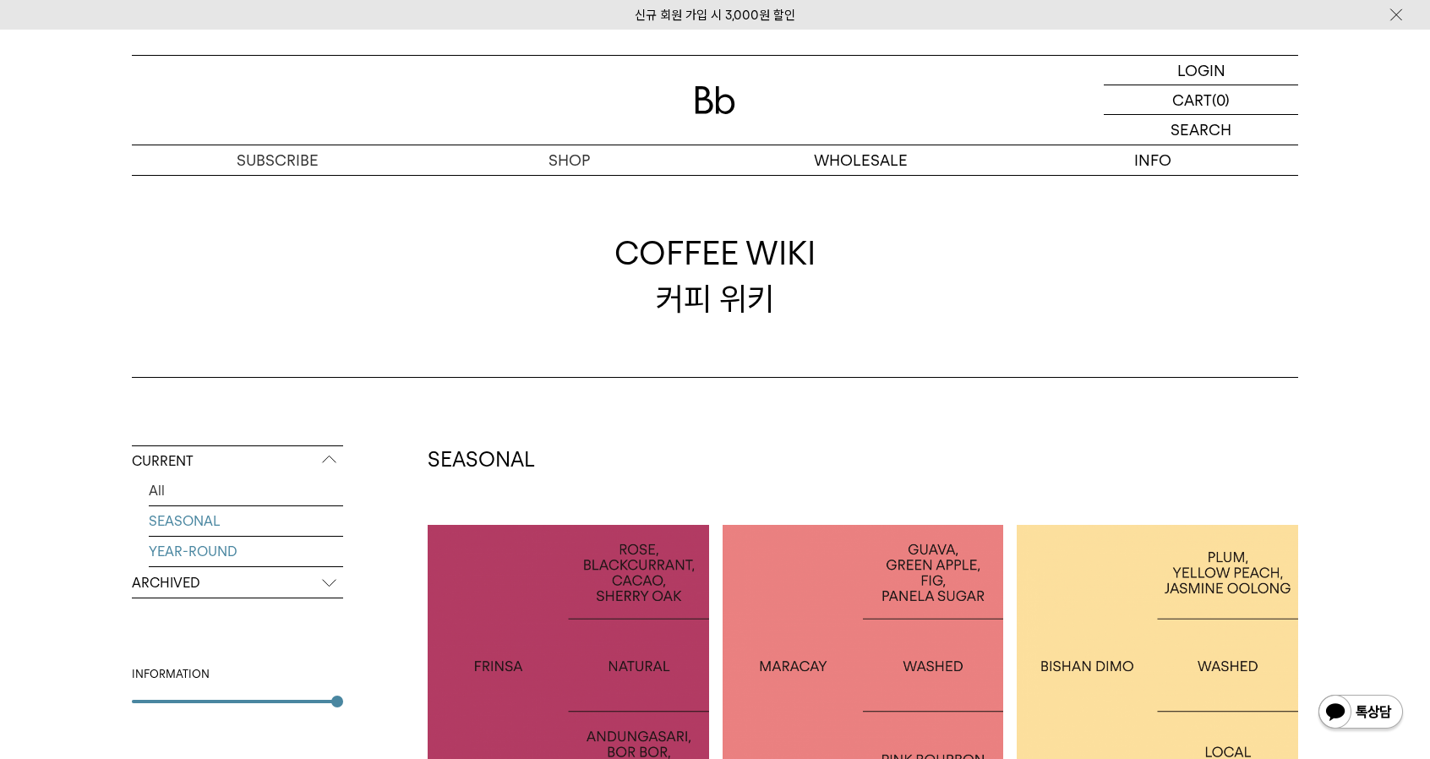
click at [221, 555] on link "YEAR-ROUND" at bounding box center [246, 552] width 194 height 30
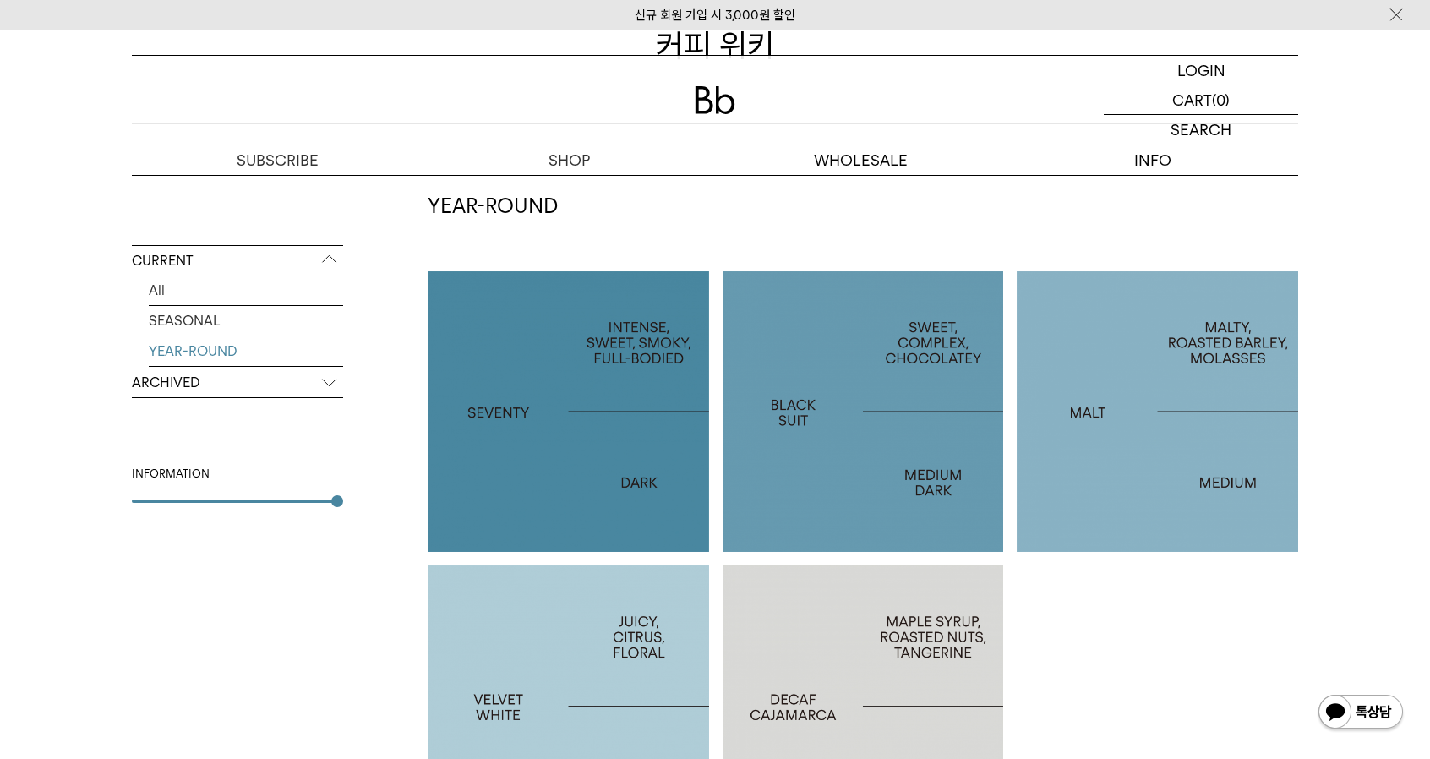
scroll to position [507, 0]
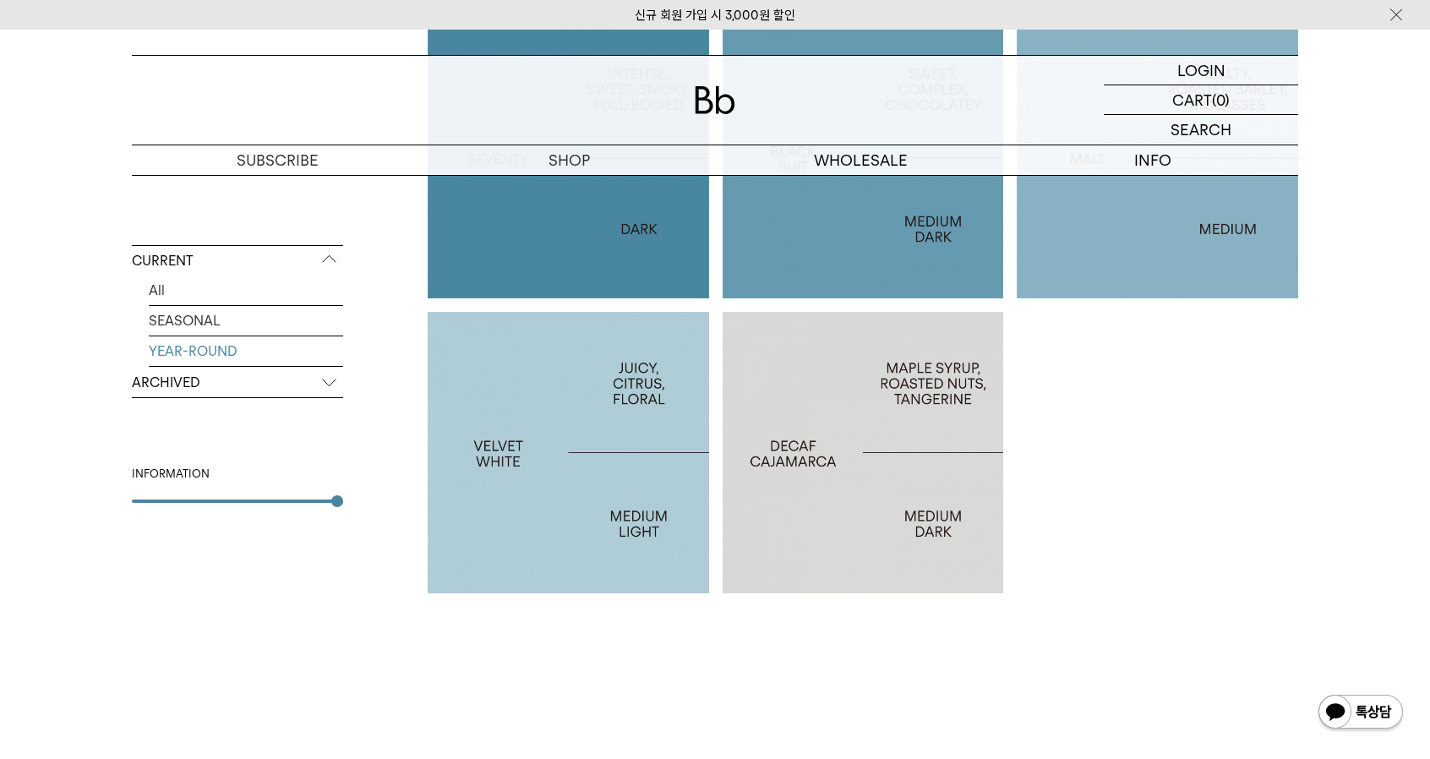
click at [181, 387] on p "ARCHIVED" at bounding box center [237, 383] width 211 height 30
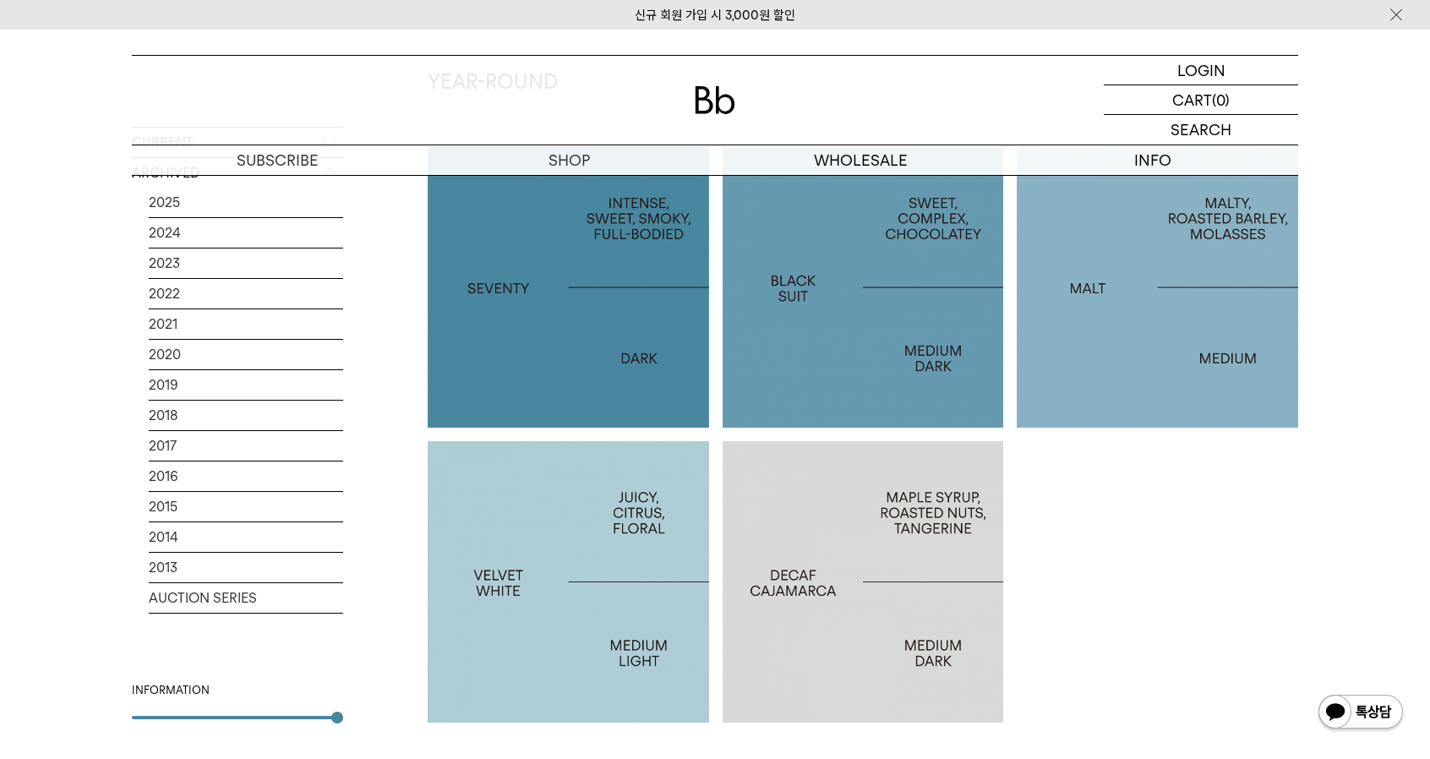
scroll to position [253, 0]
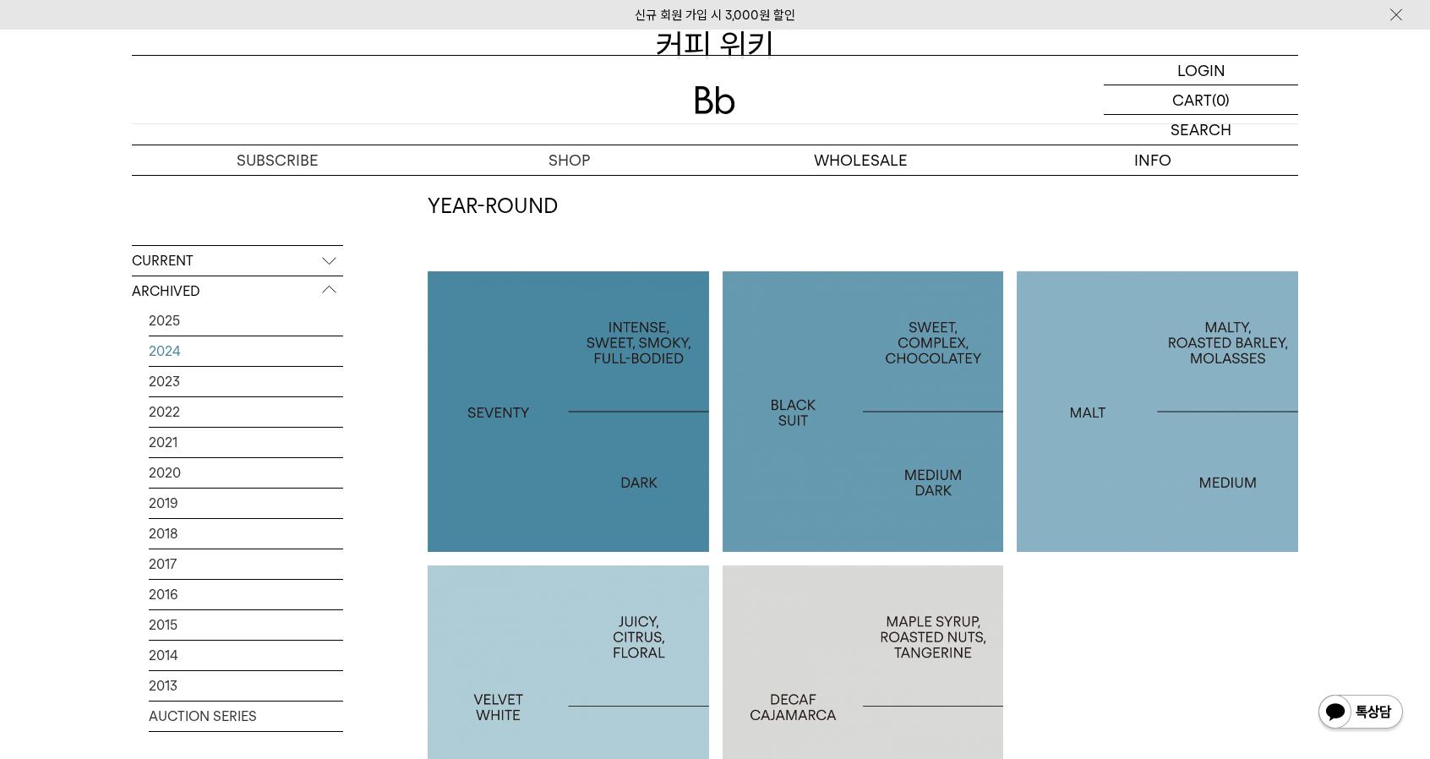
click at [174, 352] on link "2024" at bounding box center [246, 351] width 194 height 30
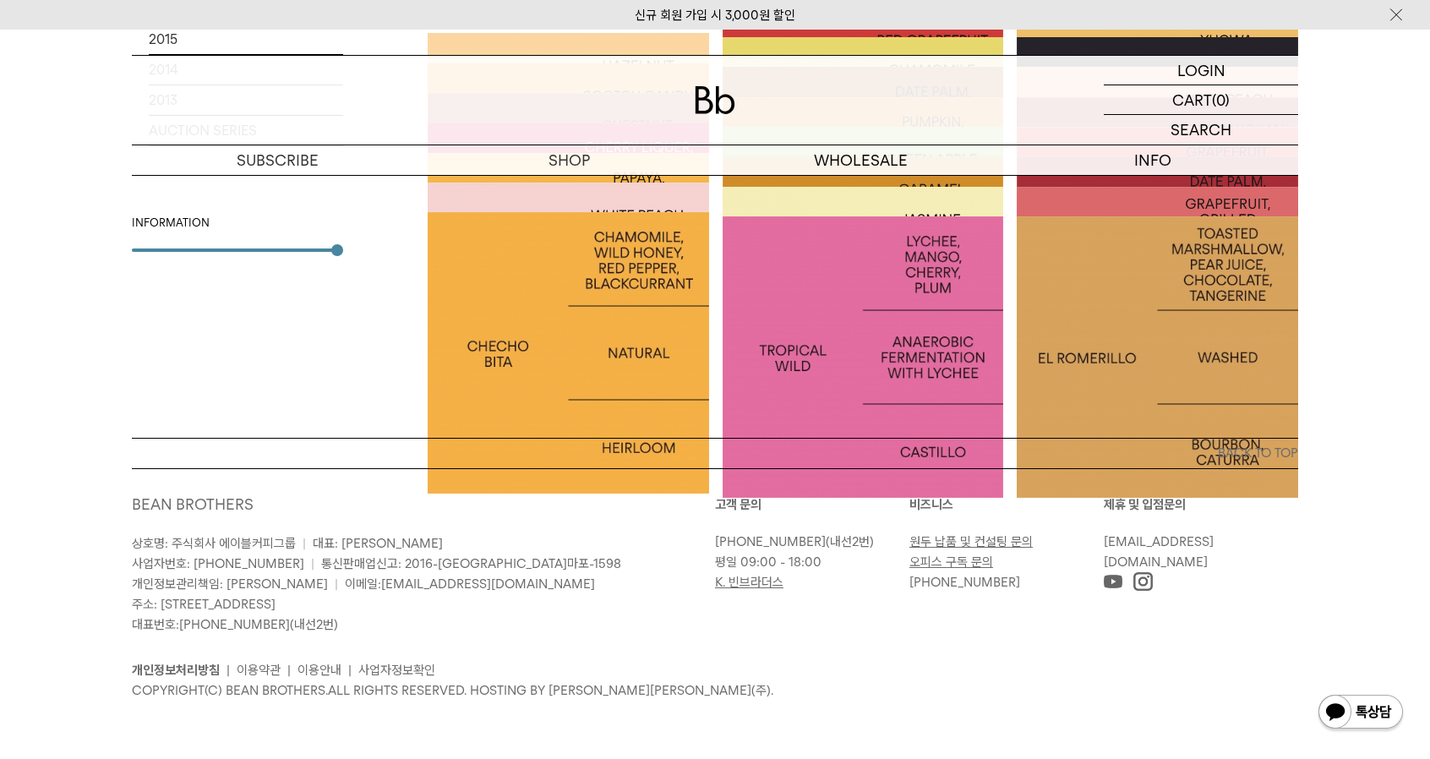
scroll to position [25, 0]
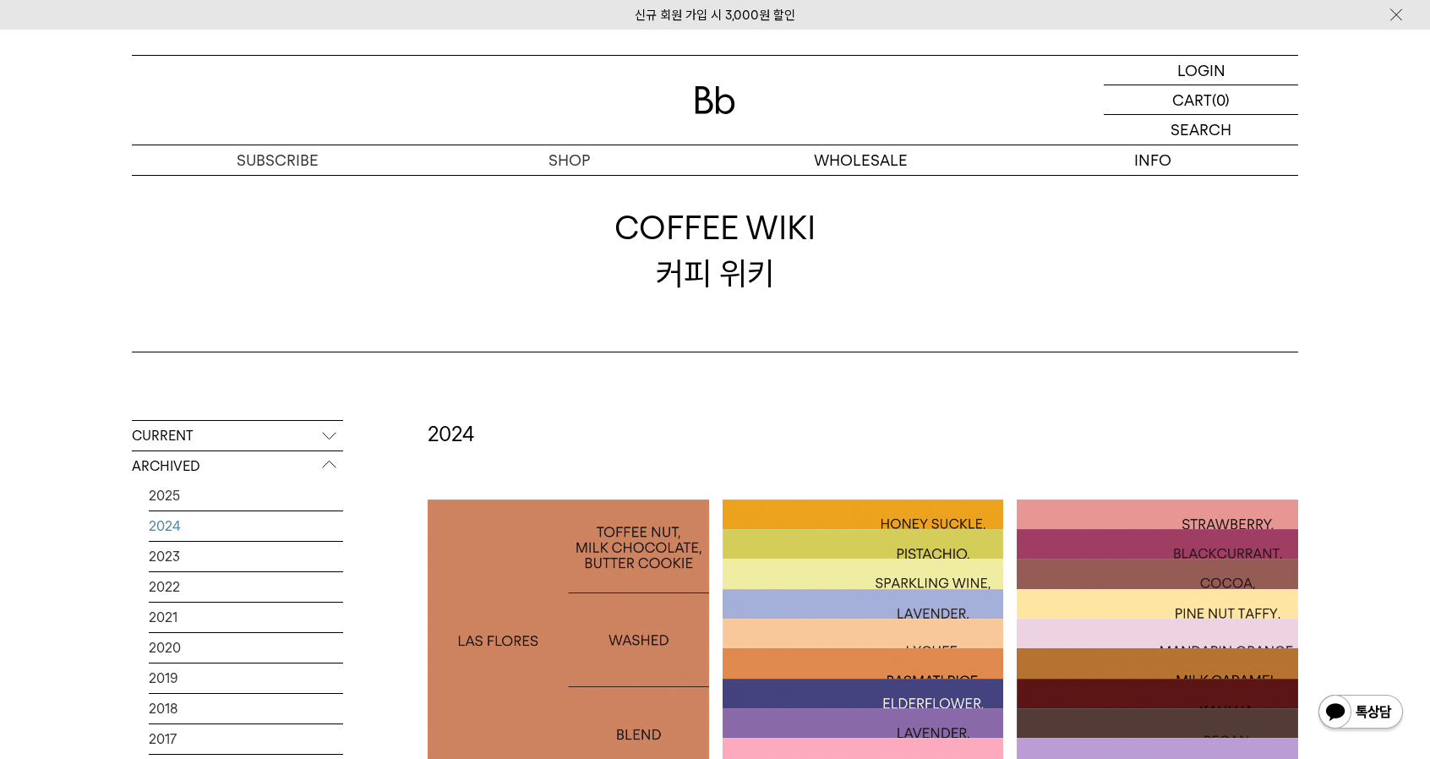
click at [924, 579] on div at bounding box center [862, 699] width 281 height 281
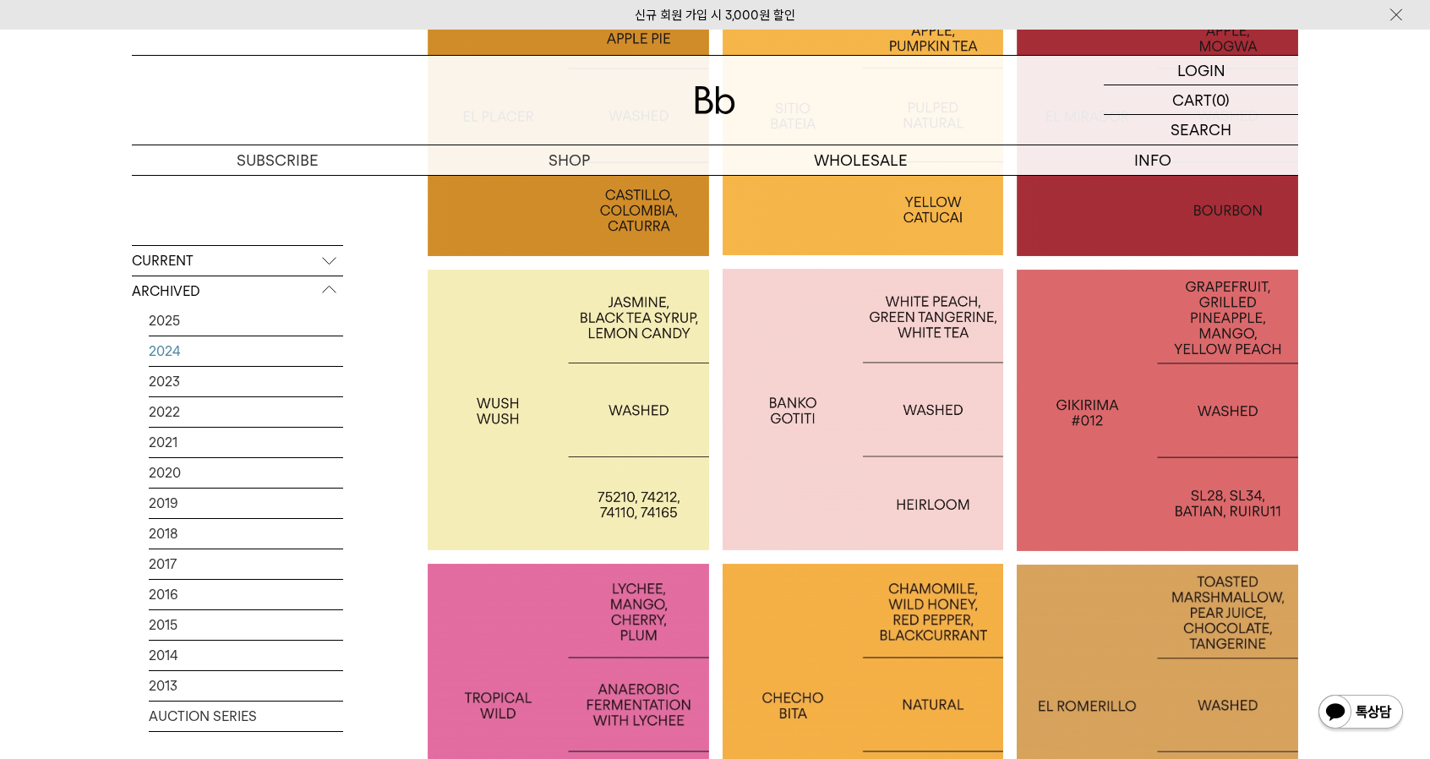
scroll to position [3321, 0]
